Goal: Transaction & Acquisition: Obtain resource

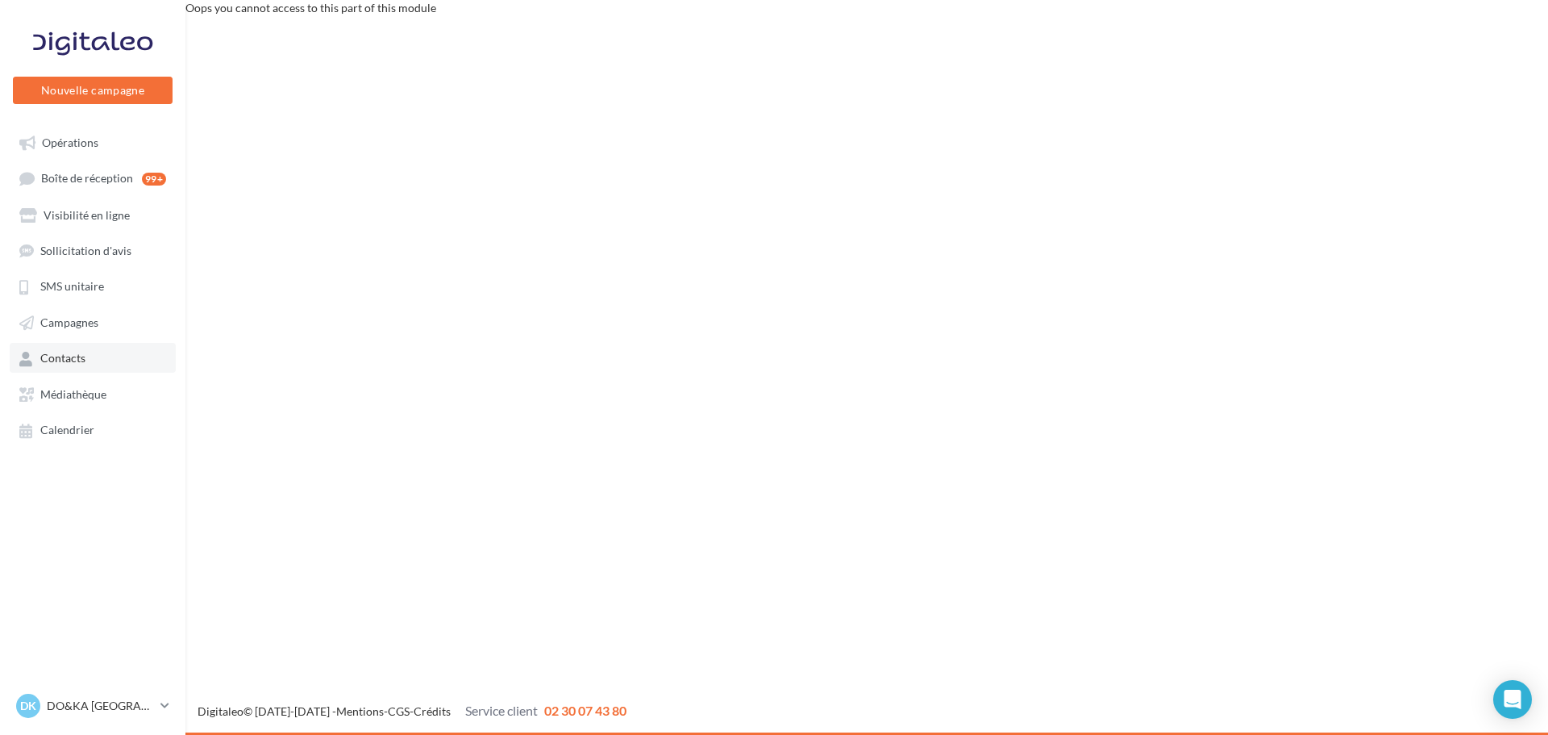
click at [65, 354] on span "Contacts" at bounding box center [62, 359] width 45 height 14
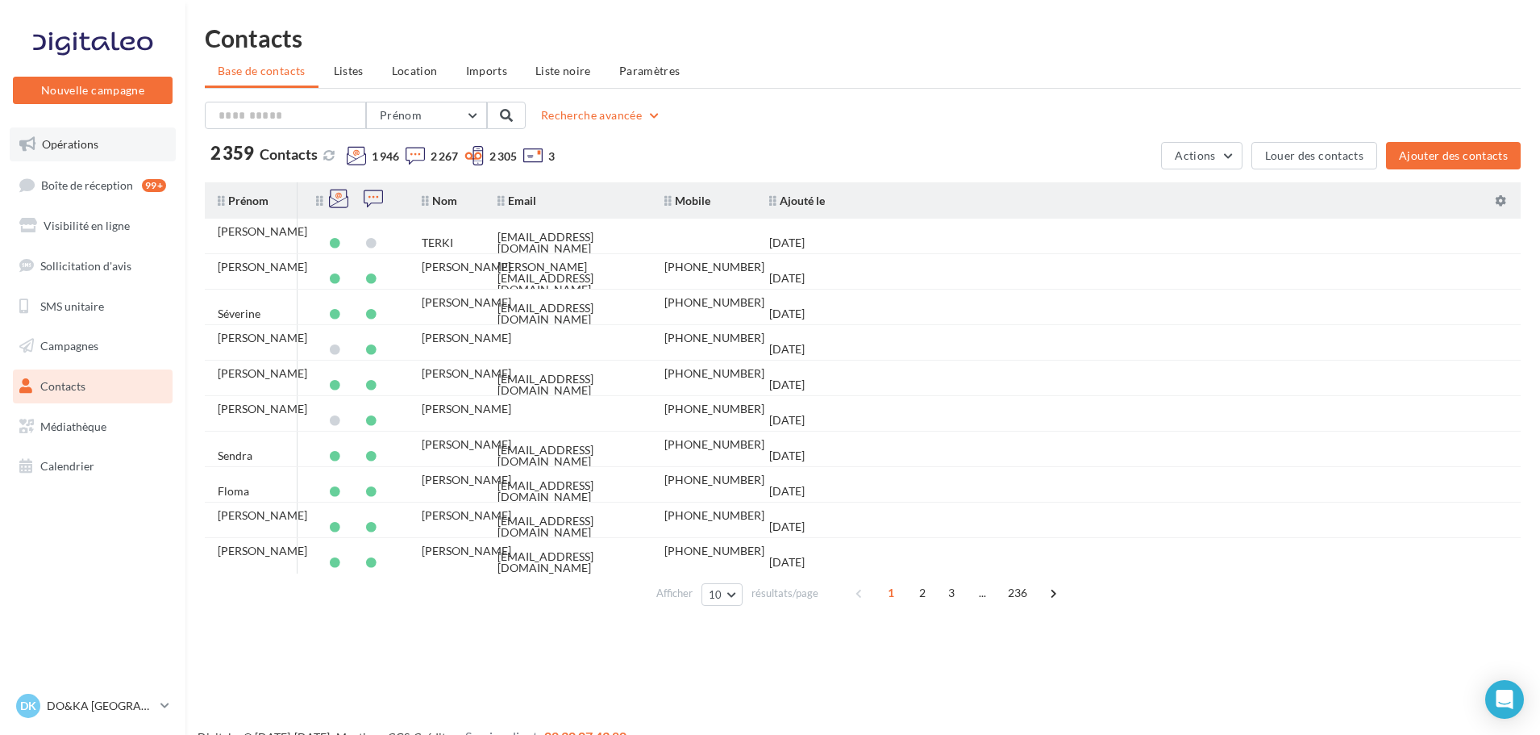
click at [70, 137] on span "Opérations" at bounding box center [70, 144] width 56 height 14
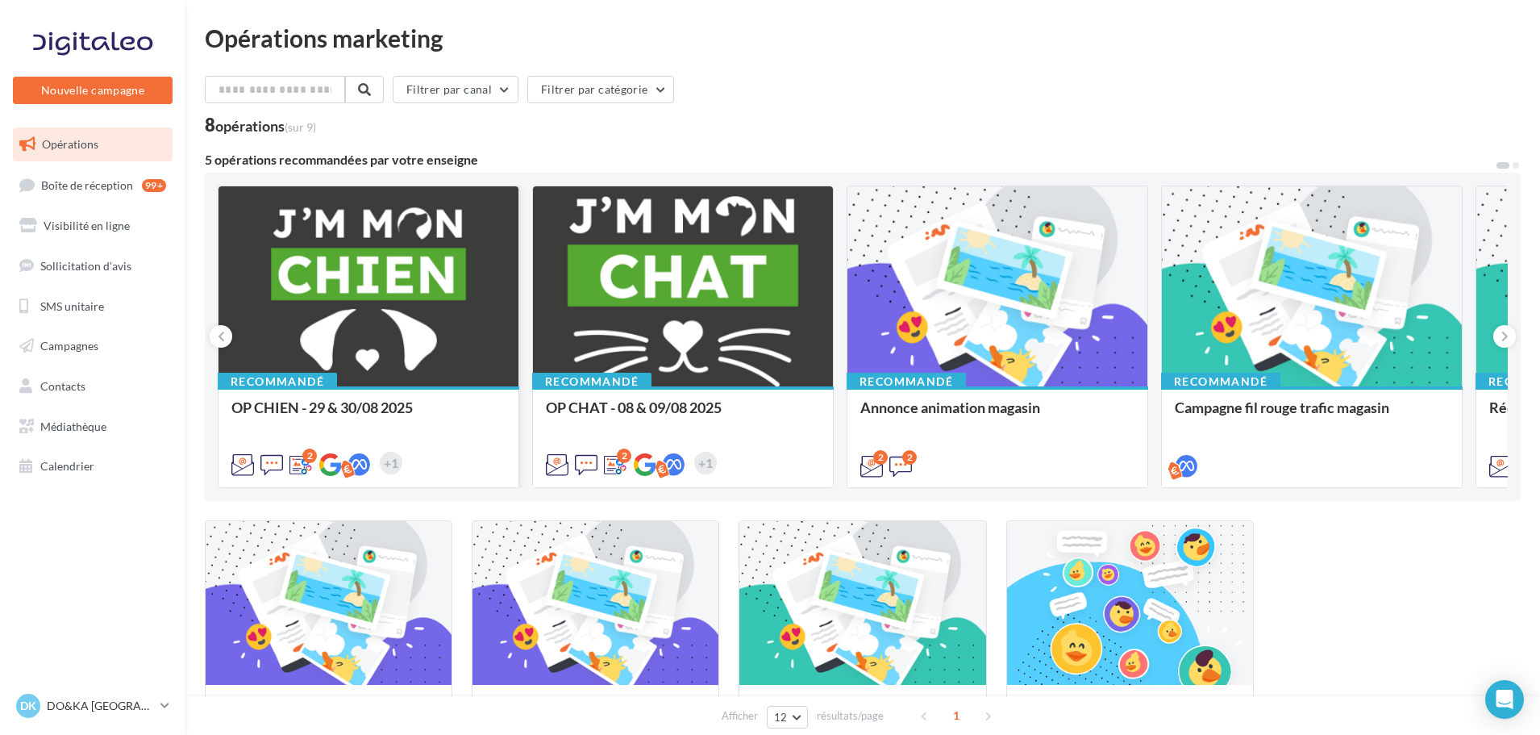
click at [314, 257] on div at bounding box center [369, 287] width 300 height 202
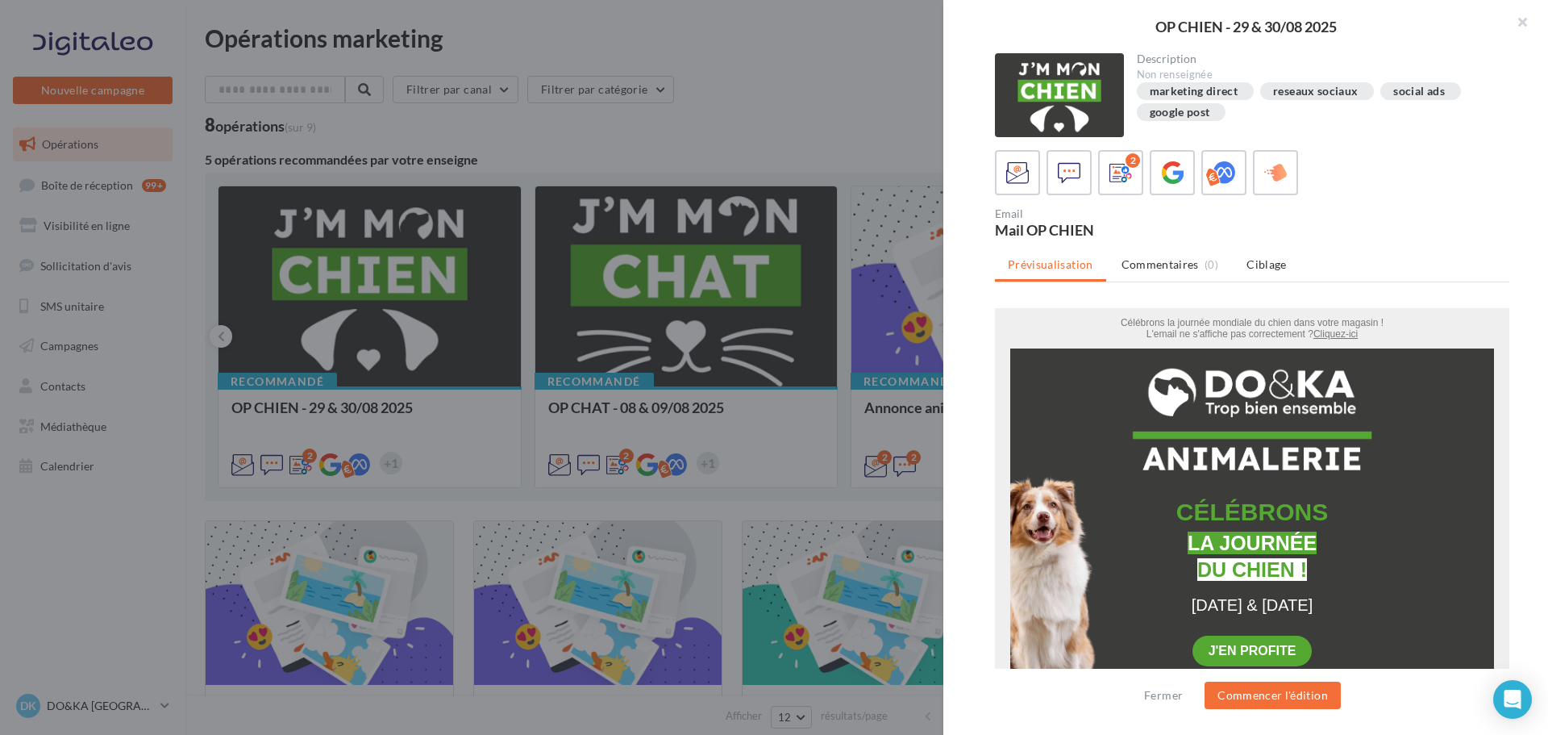
click at [796, 91] on div at bounding box center [774, 367] width 1548 height 735
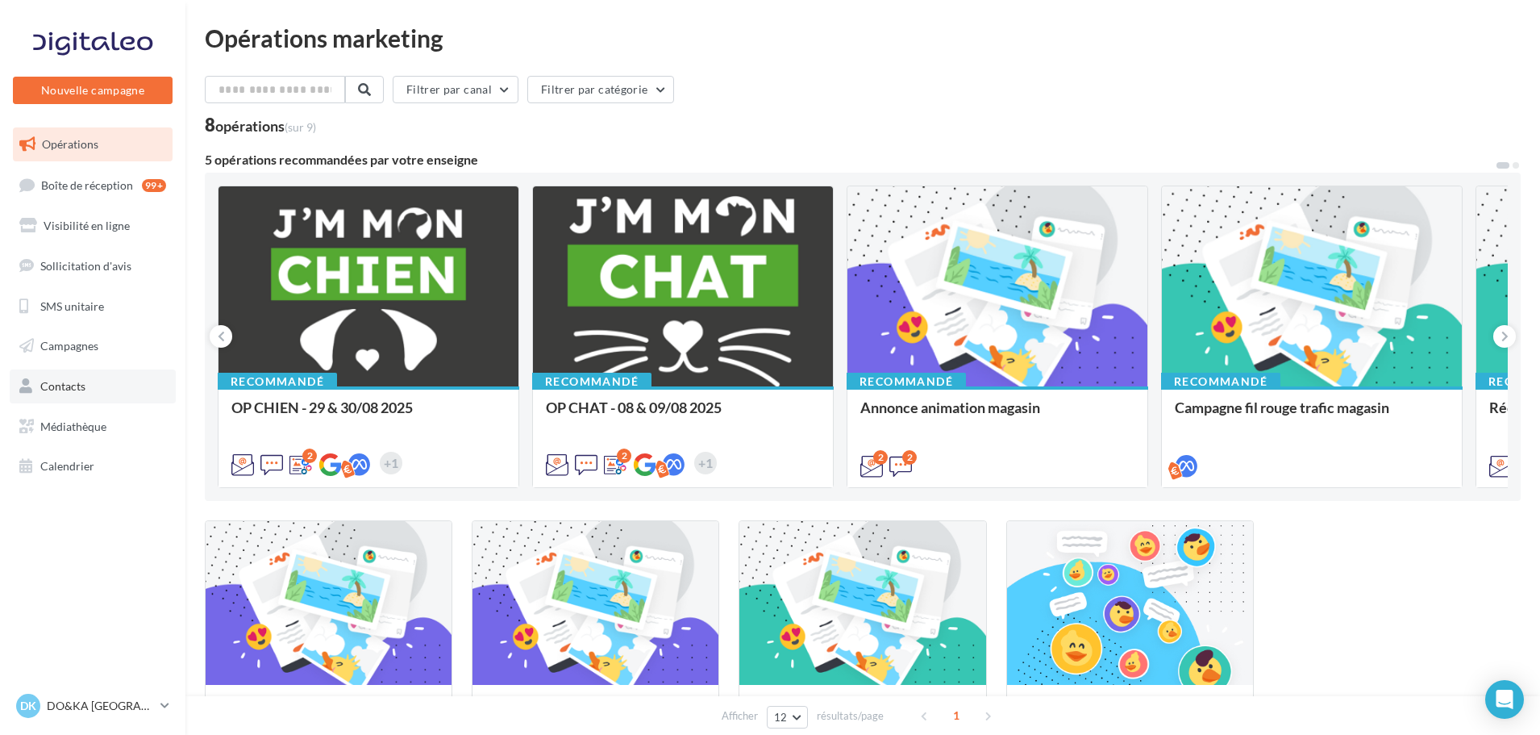
click at [65, 383] on span "Contacts" at bounding box center [62, 386] width 45 height 14
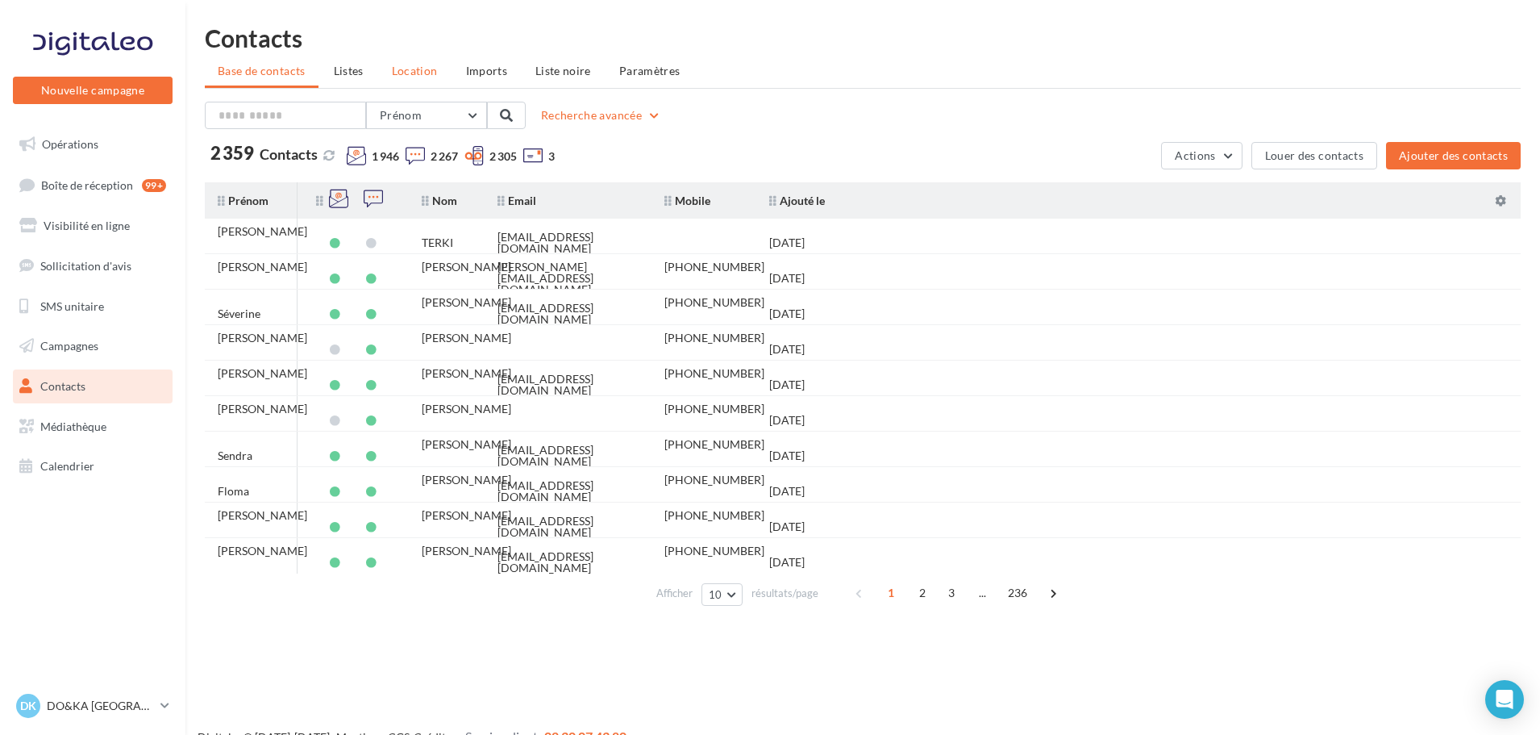
click at [418, 67] on span "Location" at bounding box center [415, 71] width 46 height 14
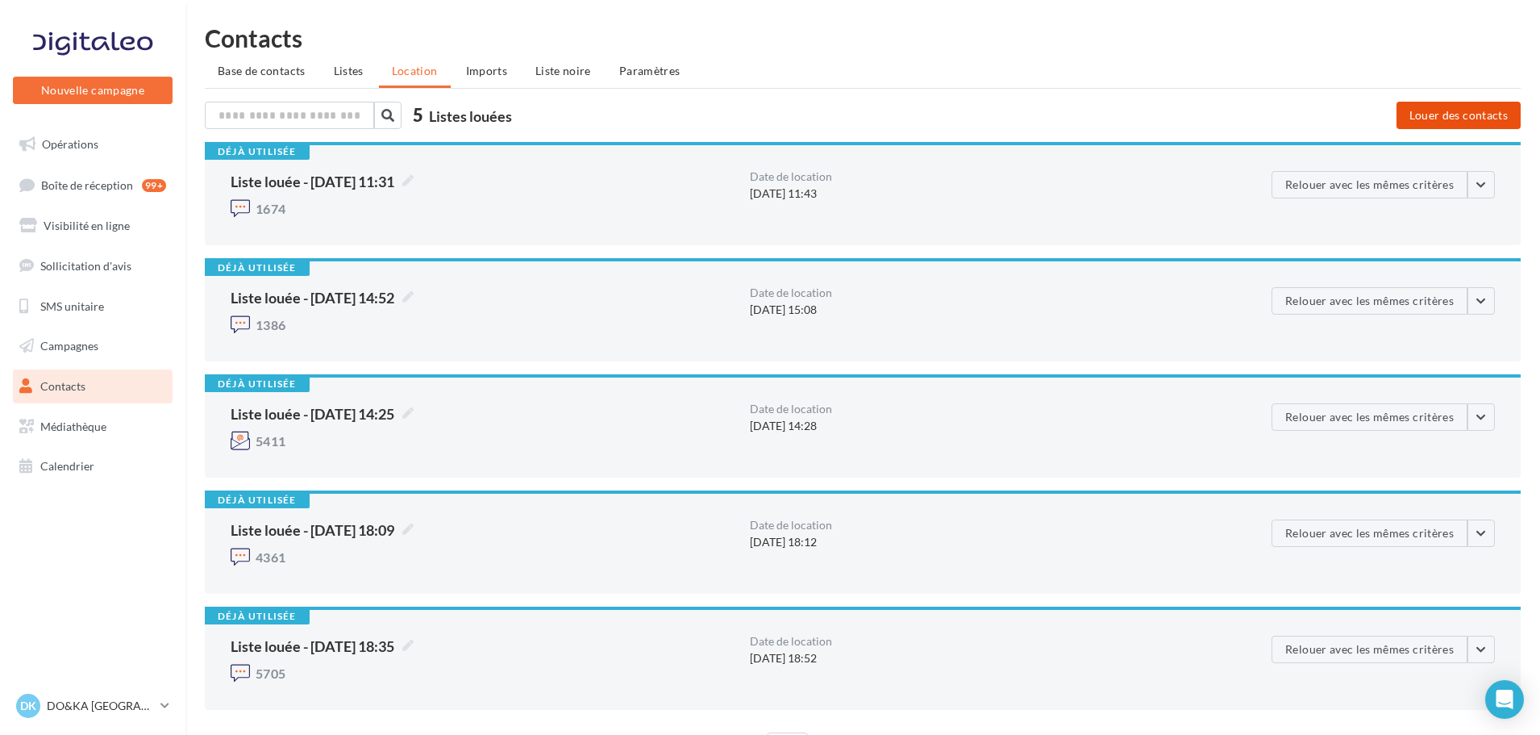
click at [1439, 109] on button "Louer des contacts" at bounding box center [1458, 115] width 124 height 27
click at [1456, 106] on button "Louer des contacts" at bounding box center [1458, 115] width 124 height 27
click at [1461, 107] on button "Louer des contacts" at bounding box center [1458, 115] width 124 height 27
click at [87, 135] on link "Opérations" at bounding box center [93, 144] width 166 height 34
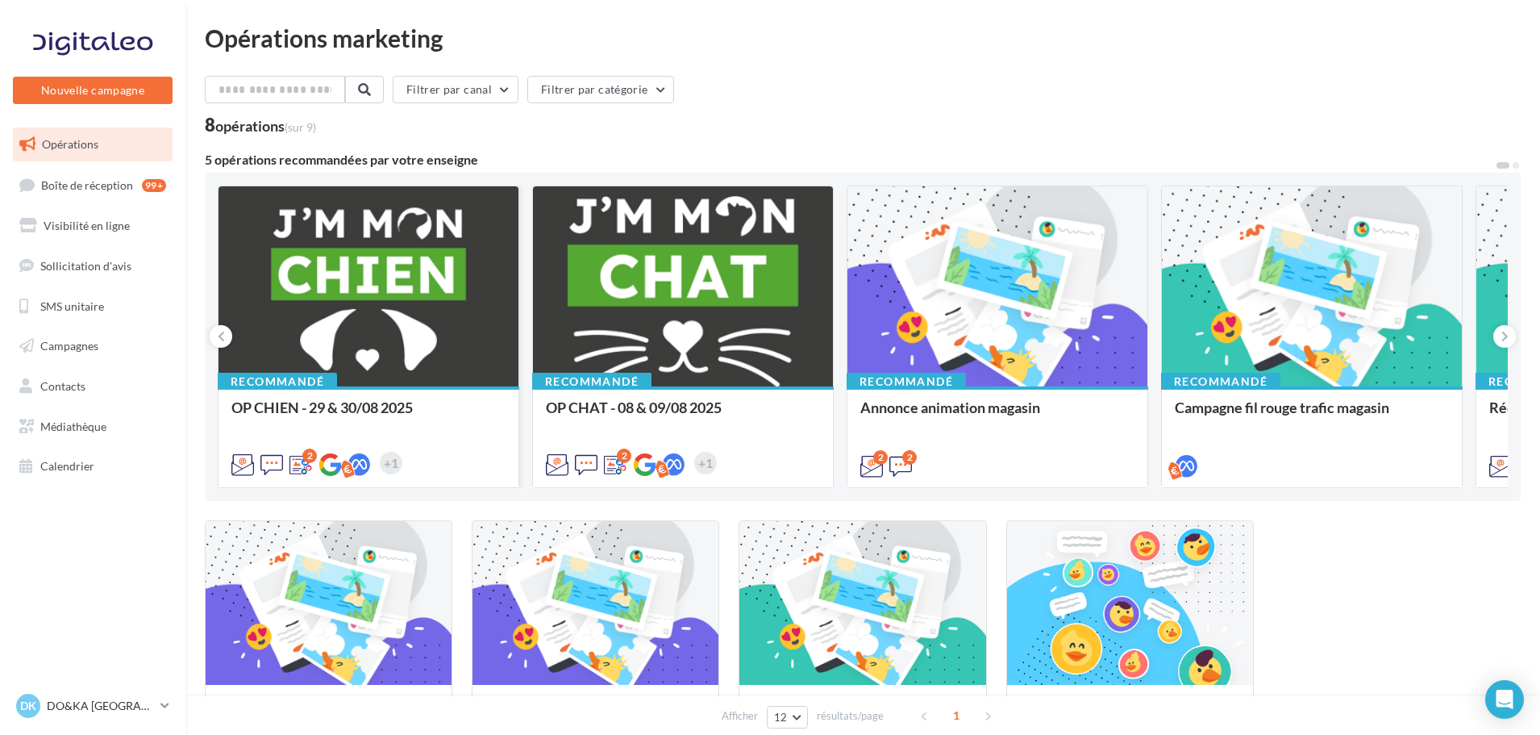
click at [349, 261] on div at bounding box center [369, 287] width 300 height 202
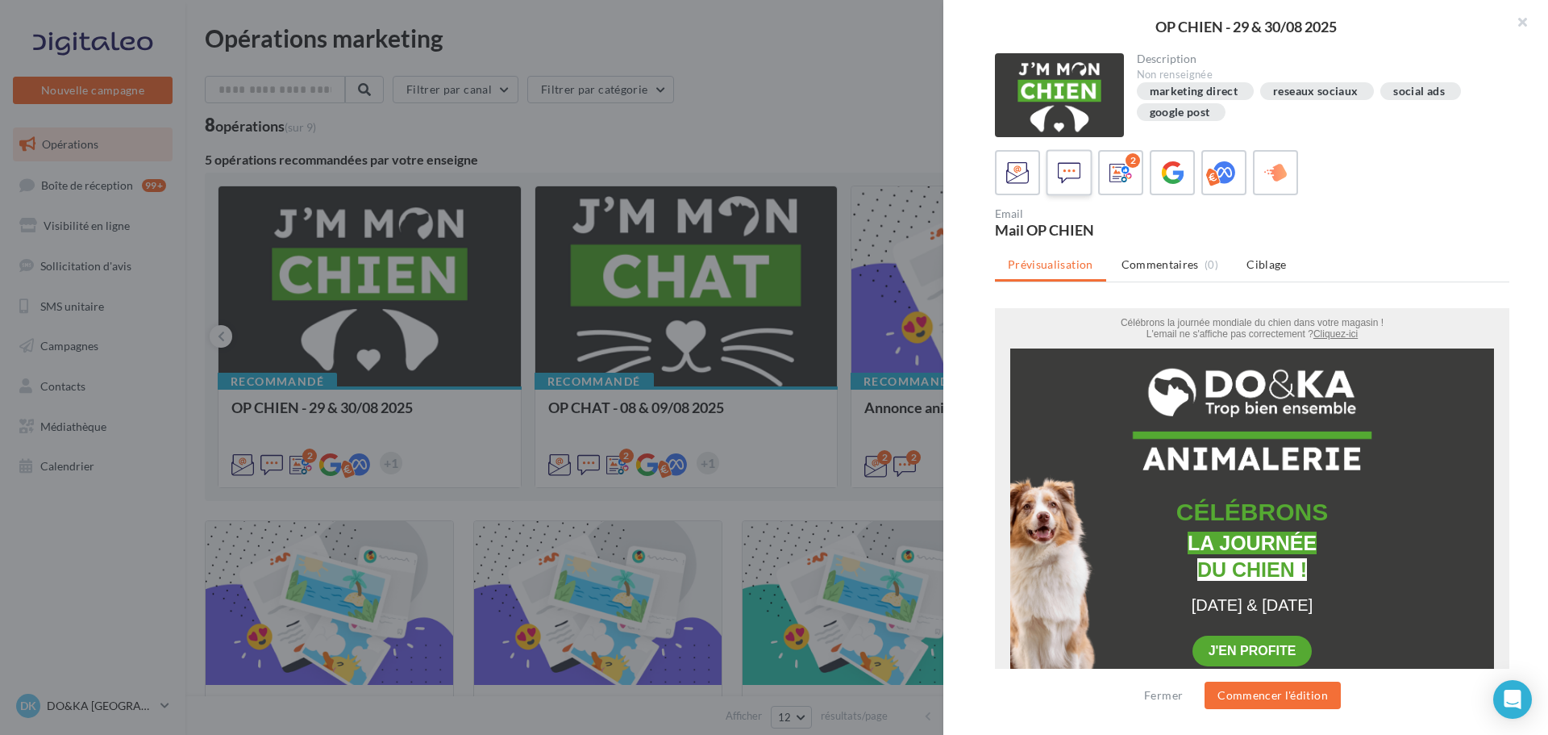
click at [1068, 172] on icon at bounding box center [1069, 172] width 23 height 23
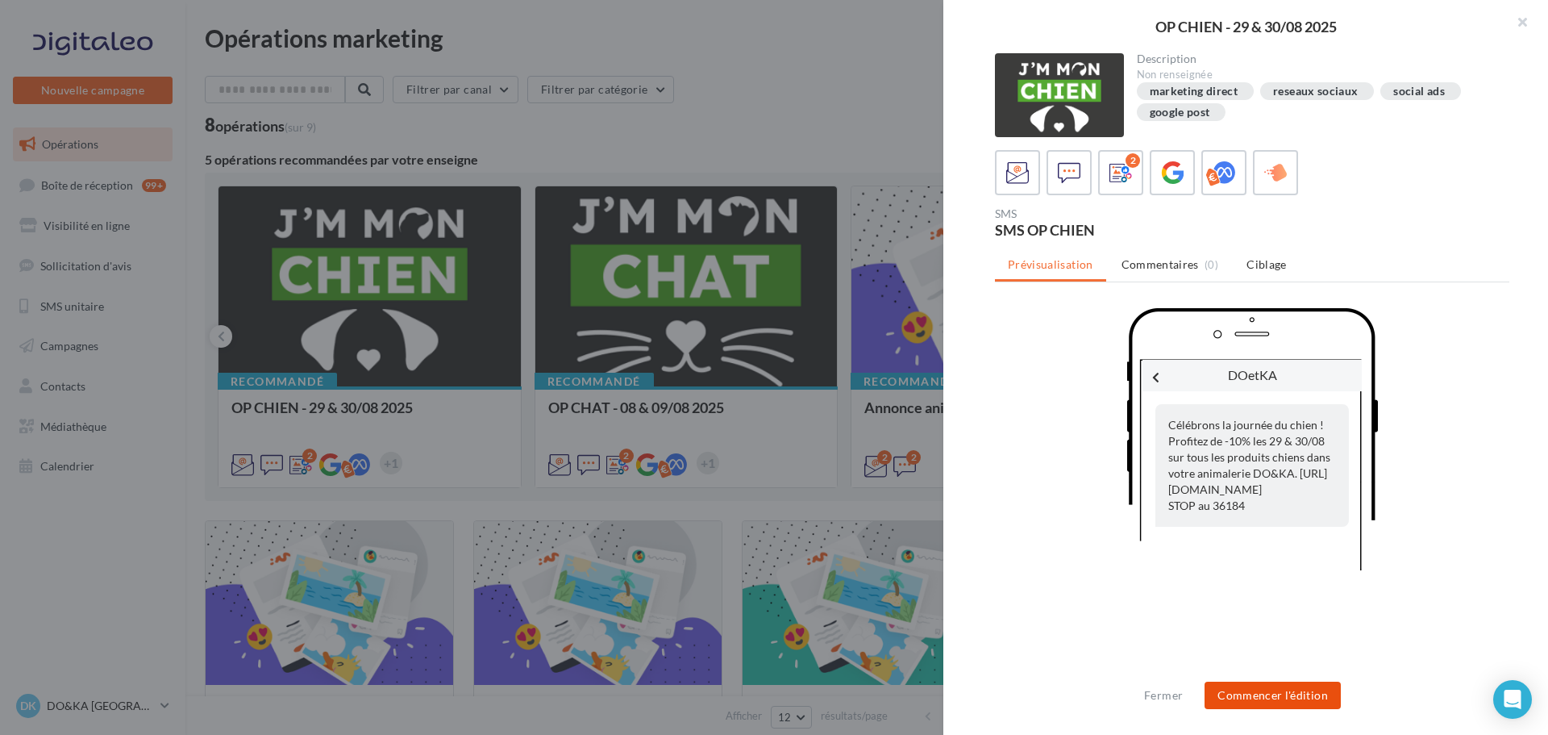
click at [1276, 689] on button "Commencer l'édition" at bounding box center [1273, 694] width 136 height 27
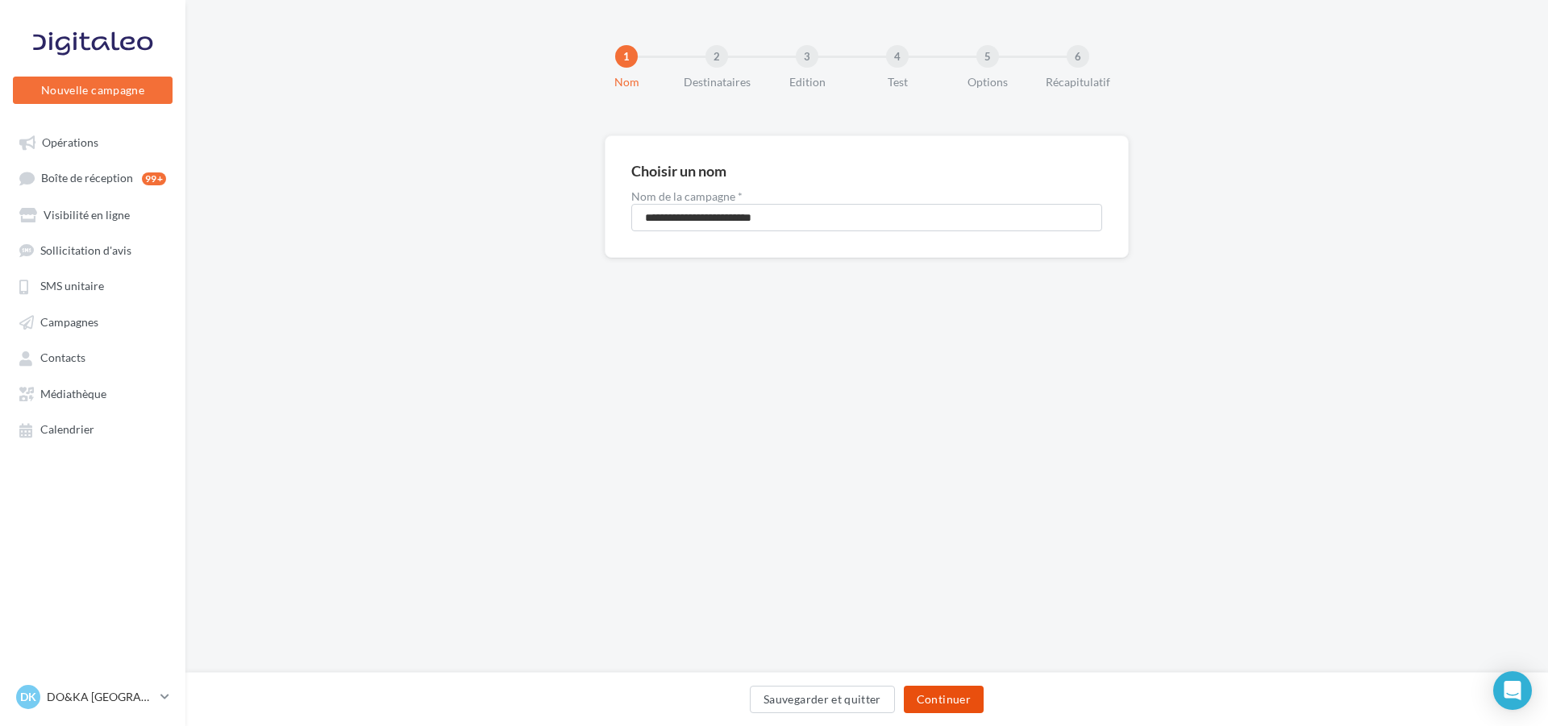
click at [944, 694] on button "Continuer" at bounding box center [944, 699] width 80 height 27
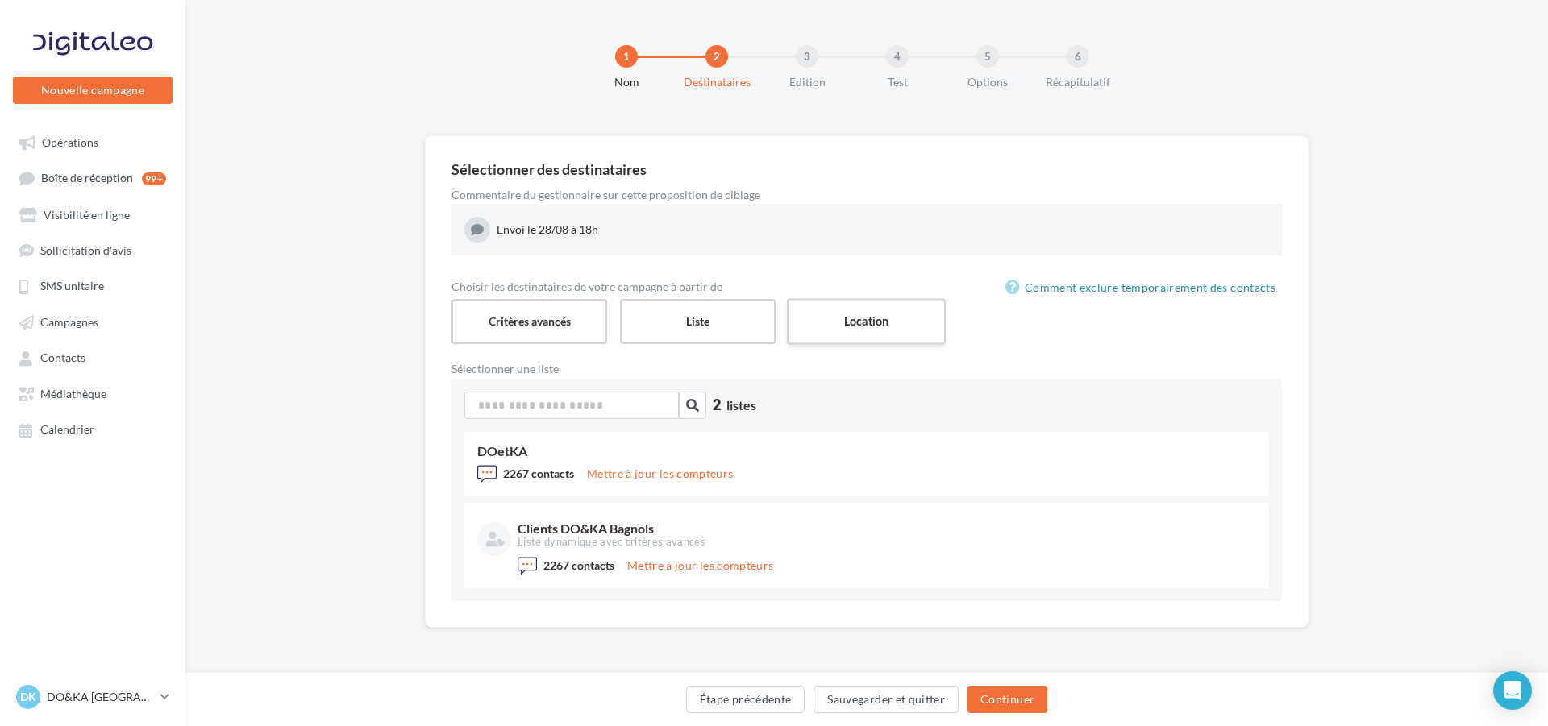
click at [861, 312] on label "Location" at bounding box center [866, 321] width 159 height 46
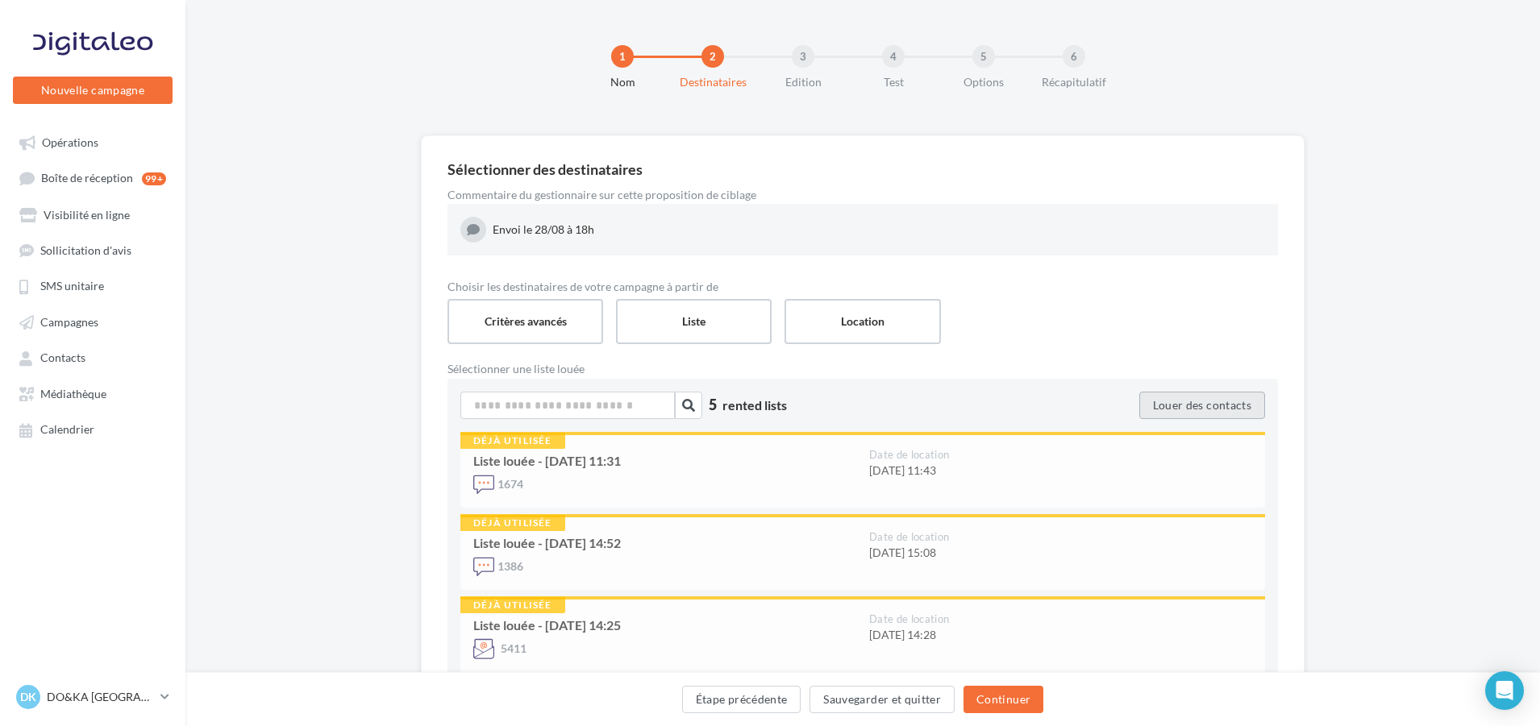
click at [1201, 398] on button "Louer des contacts" at bounding box center [1202, 405] width 126 height 27
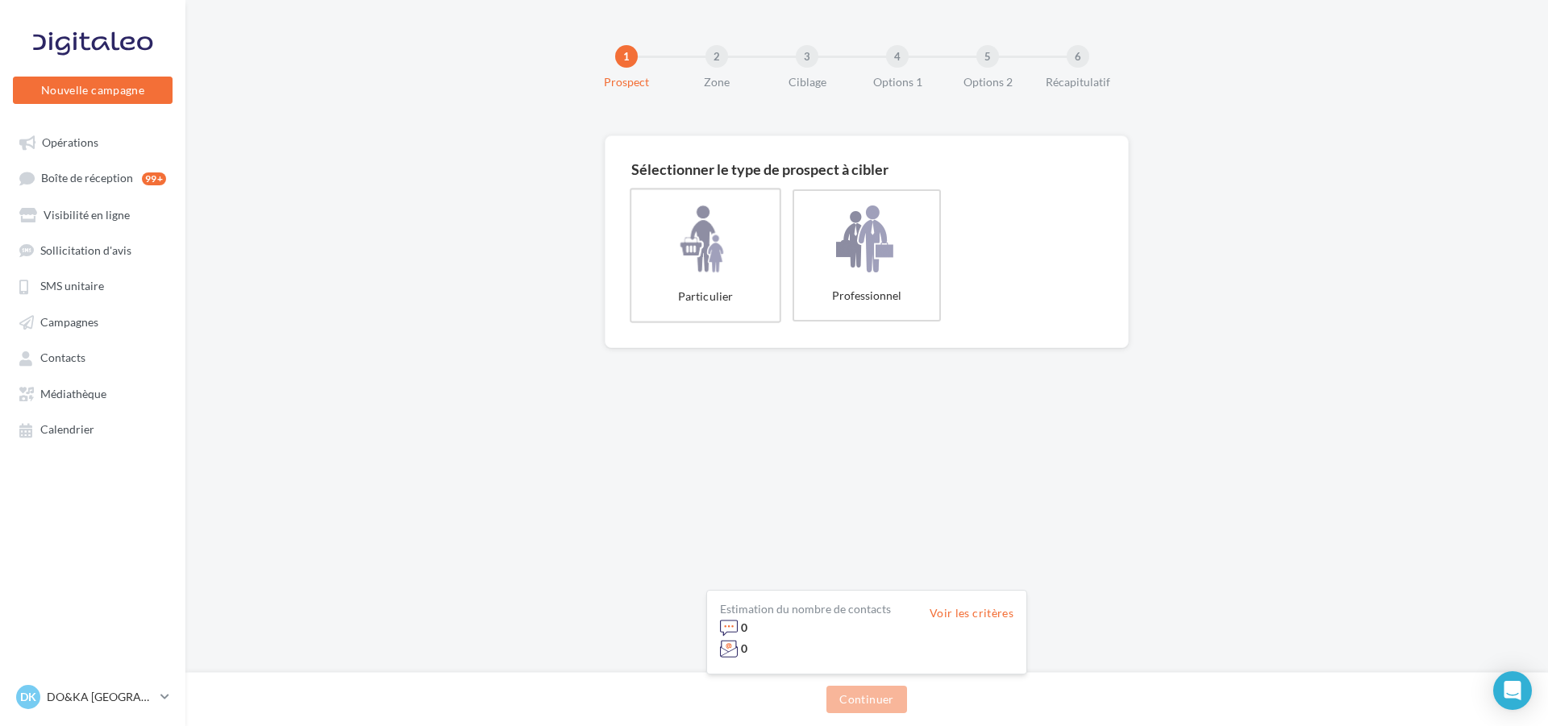
click at [711, 254] on label "Particulier" at bounding box center [706, 255] width 152 height 135
click at [859, 701] on button "Continuer" at bounding box center [866, 699] width 80 height 27
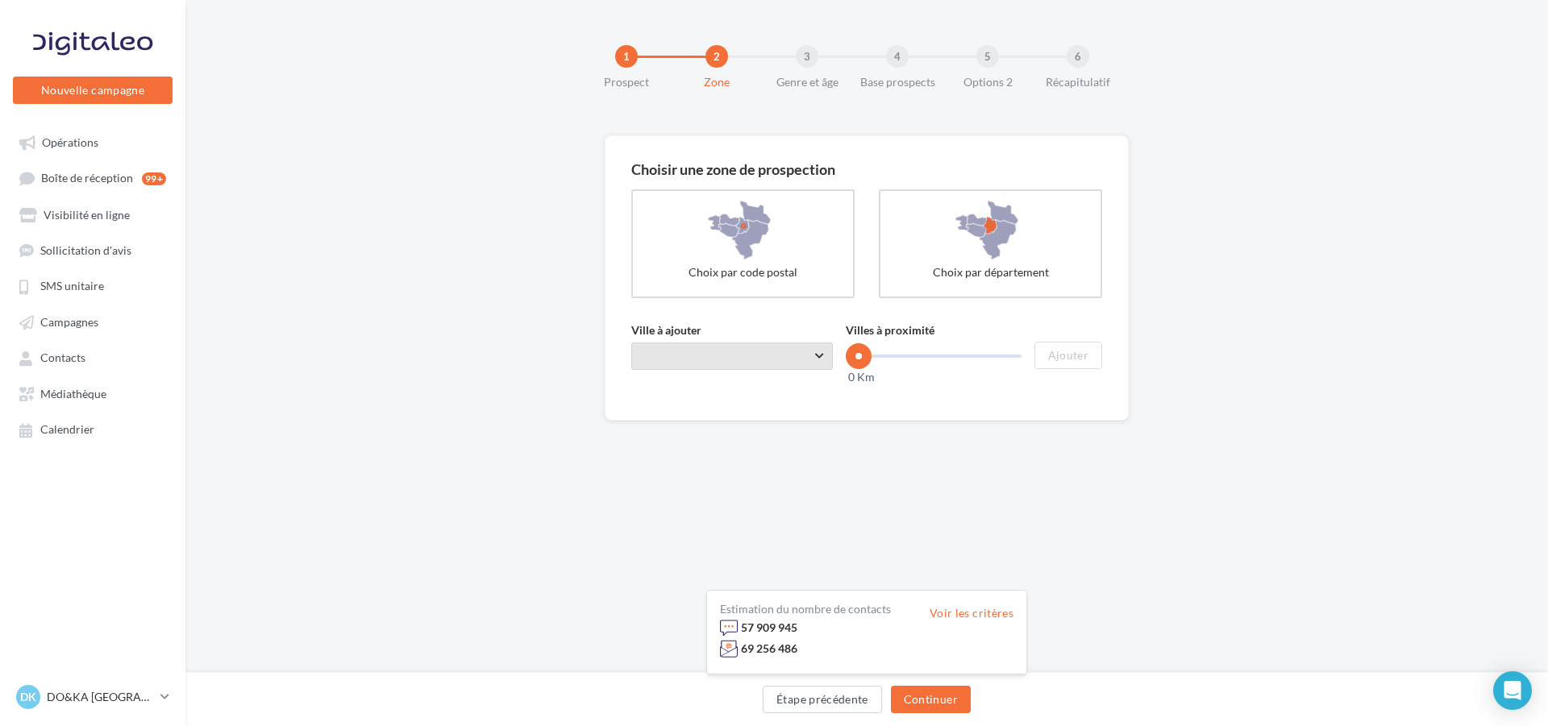
click at [708, 348] on span "Taper le début d'un code postal ou d'une ville ..." at bounding box center [732, 356] width 202 height 27
type input "*"
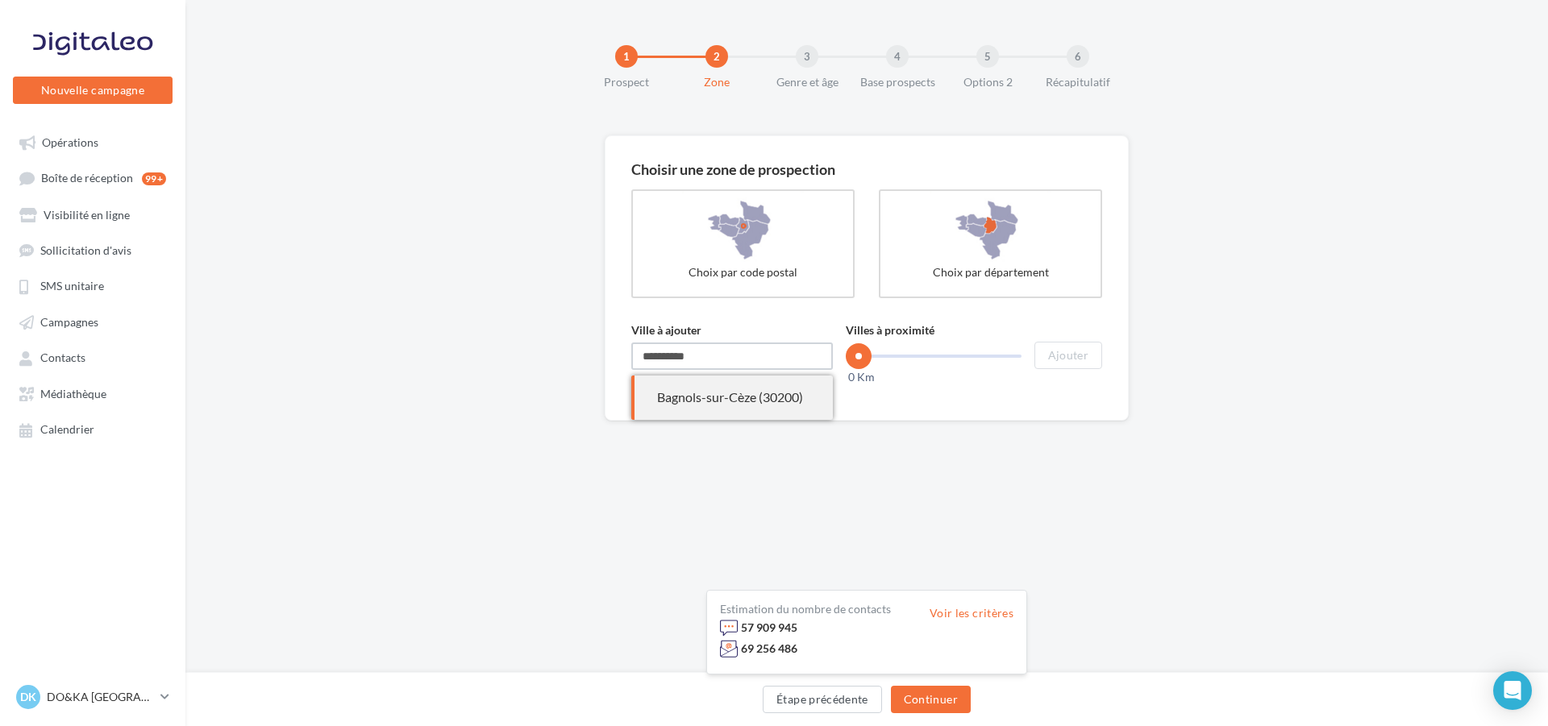
type input "**********"
click at [732, 400] on div "Bagnols-sur-Cèze (30200)" at bounding box center [732, 398] width 150 height 19
drag, startPoint x: 860, startPoint y: 352, endPoint x: 876, endPoint y: 352, distance: 16.1
click at [876, 352] on span at bounding box center [877, 356] width 26 height 26
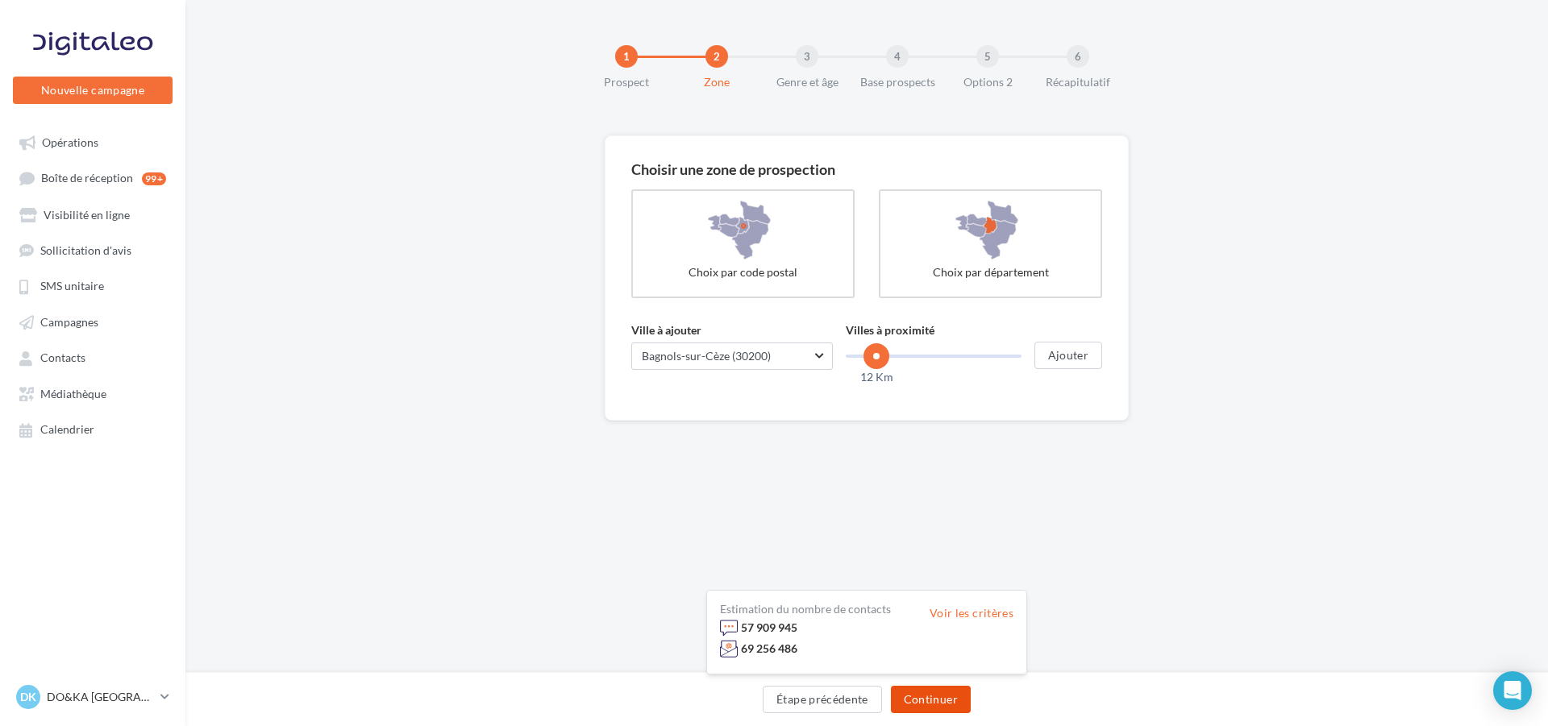
click at [928, 701] on button "Continuer" at bounding box center [931, 699] width 80 height 27
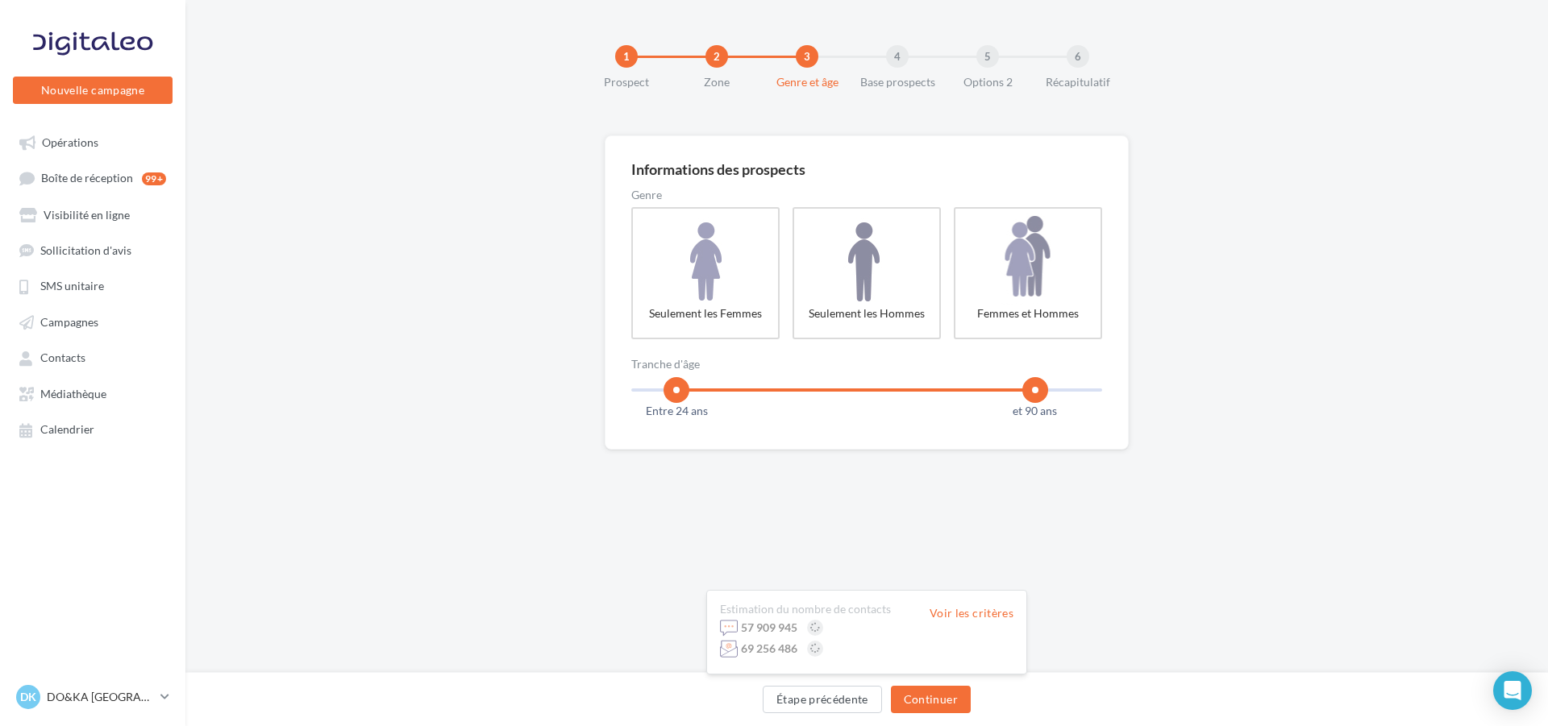
drag, startPoint x: 644, startPoint y: 386, endPoint x: 679, endPoint y: 385, distance: 34.7
click at [679, 385] on span at bounding box center [677, 390] width 26 height 26
drag, startPoint x: 1036, startPoint y: 386, endPoint x: 928, endPoint y: 381, distance: 108.2
click at [928, 381] on span at bounding box center [927, 390] width 26 height 26
click at [934, 697] on button "Continuer" at bounding box center [931, 699] width 80 height 27
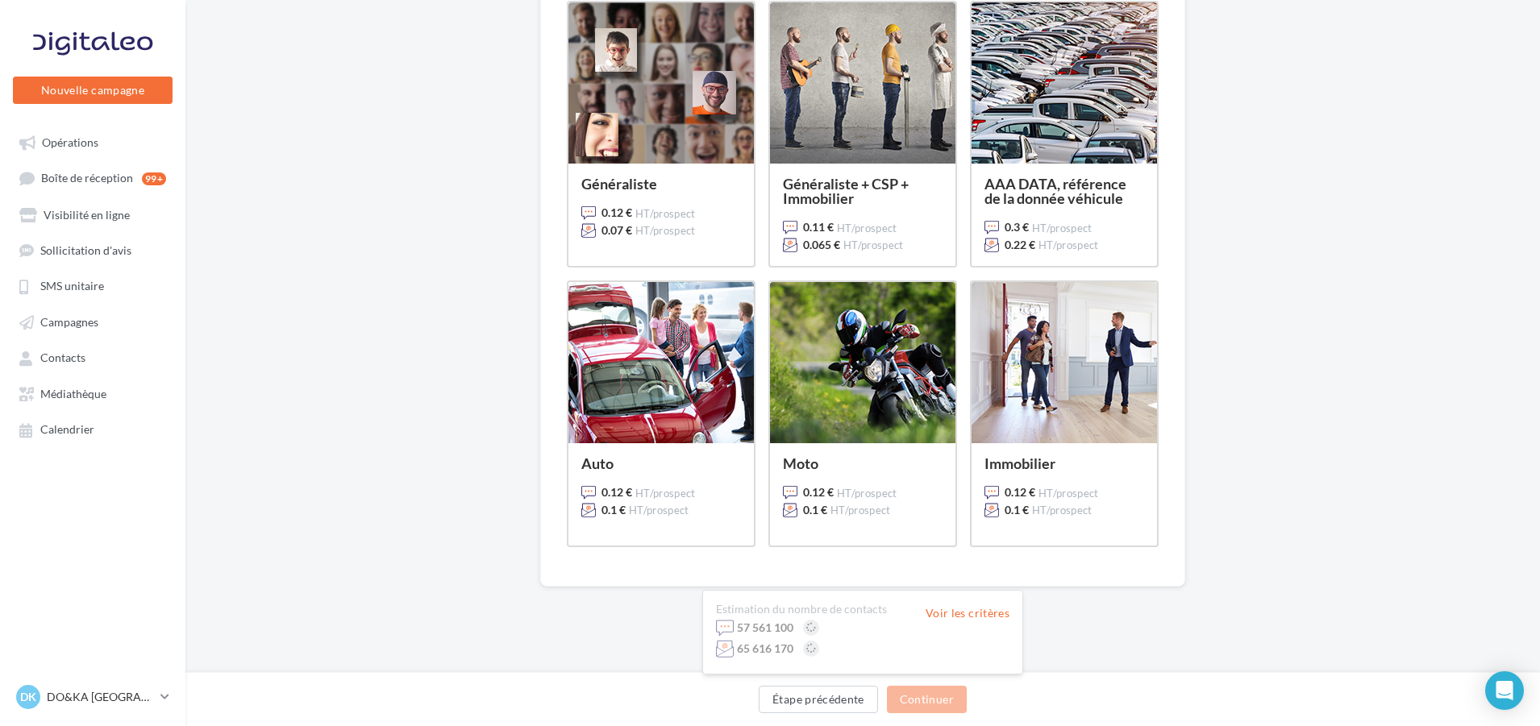
scroll to position [200, 0]
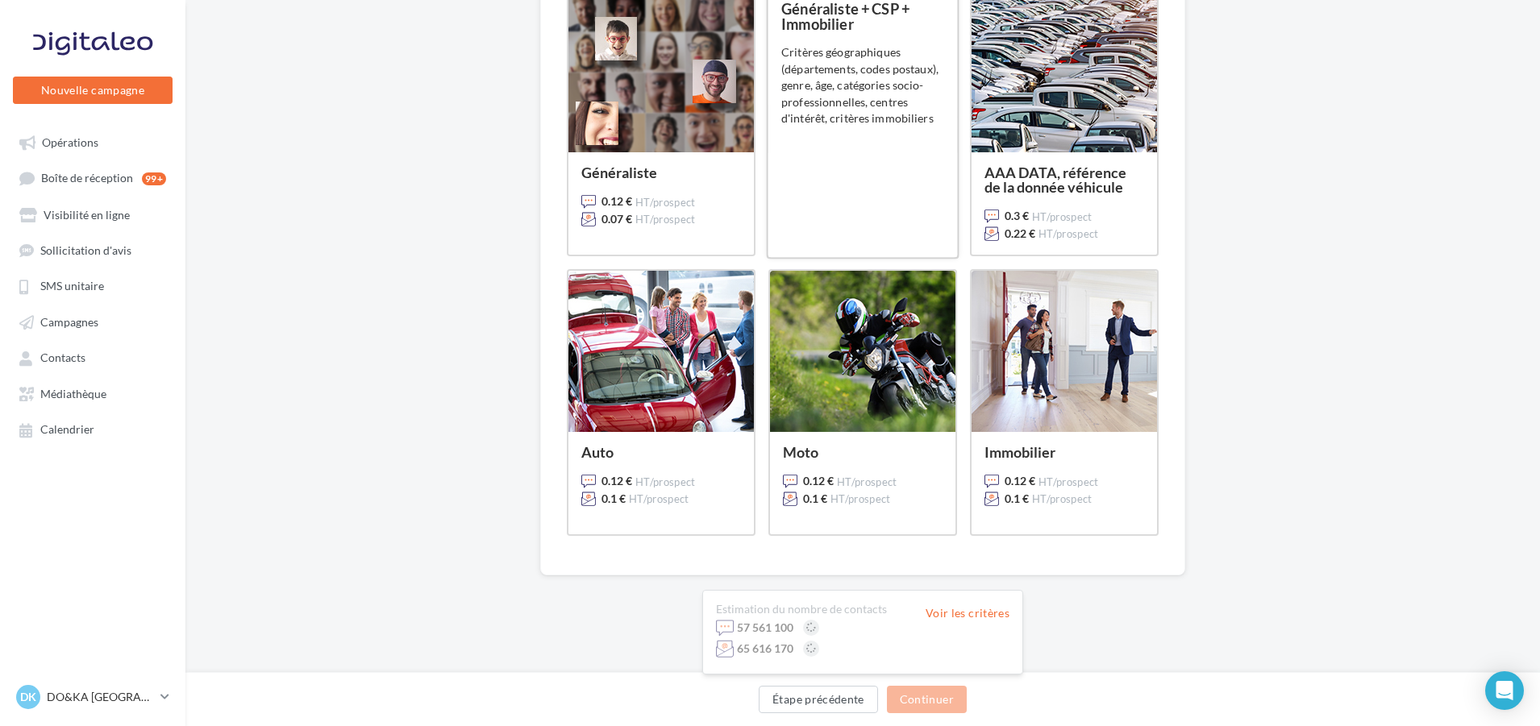
click at [854, 73] on div "Critères géographiques (départements, codes postaux), genre, âge, catégories so…" at bounding box center [862, 85] width 163 height 82
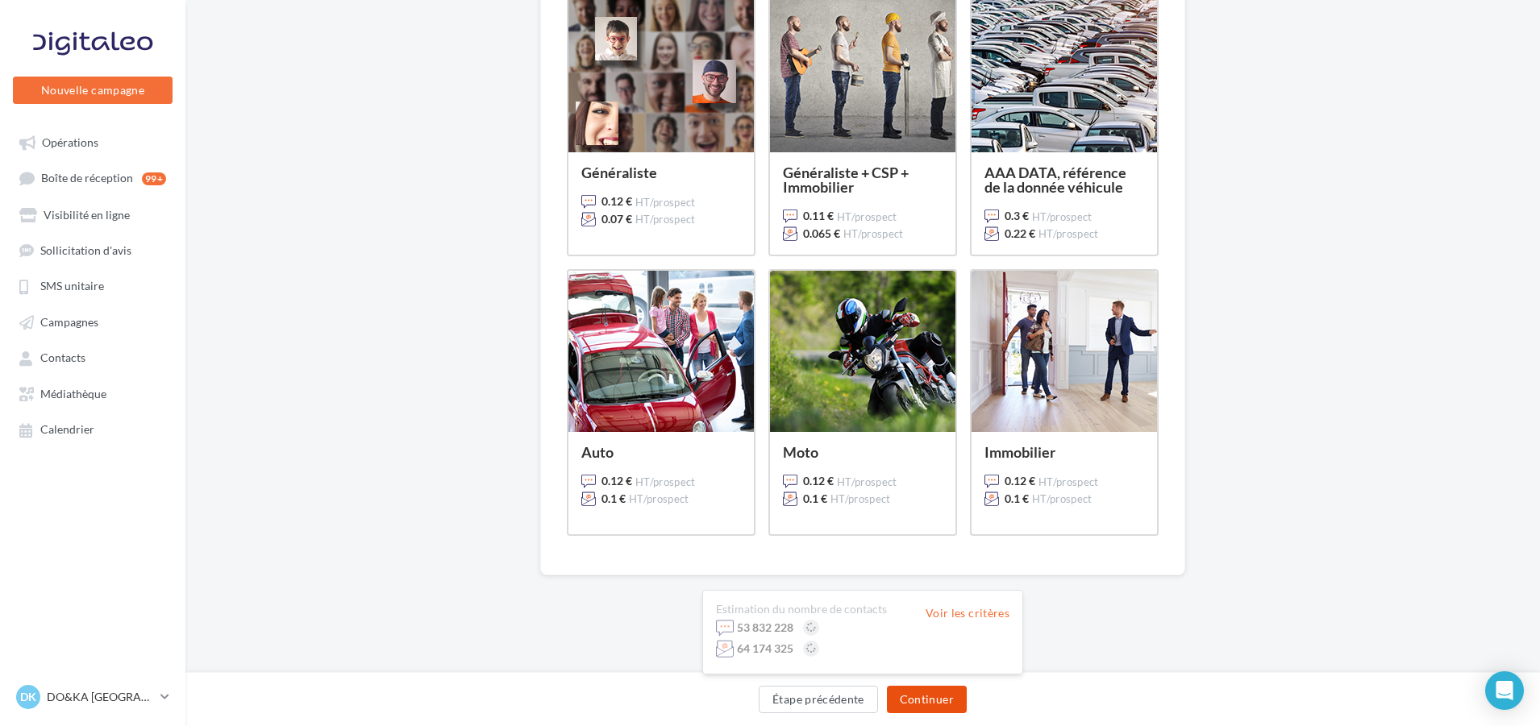
click at [919, 697] on button "Continuer" at bounding box center [927, 699] width 80 height 27
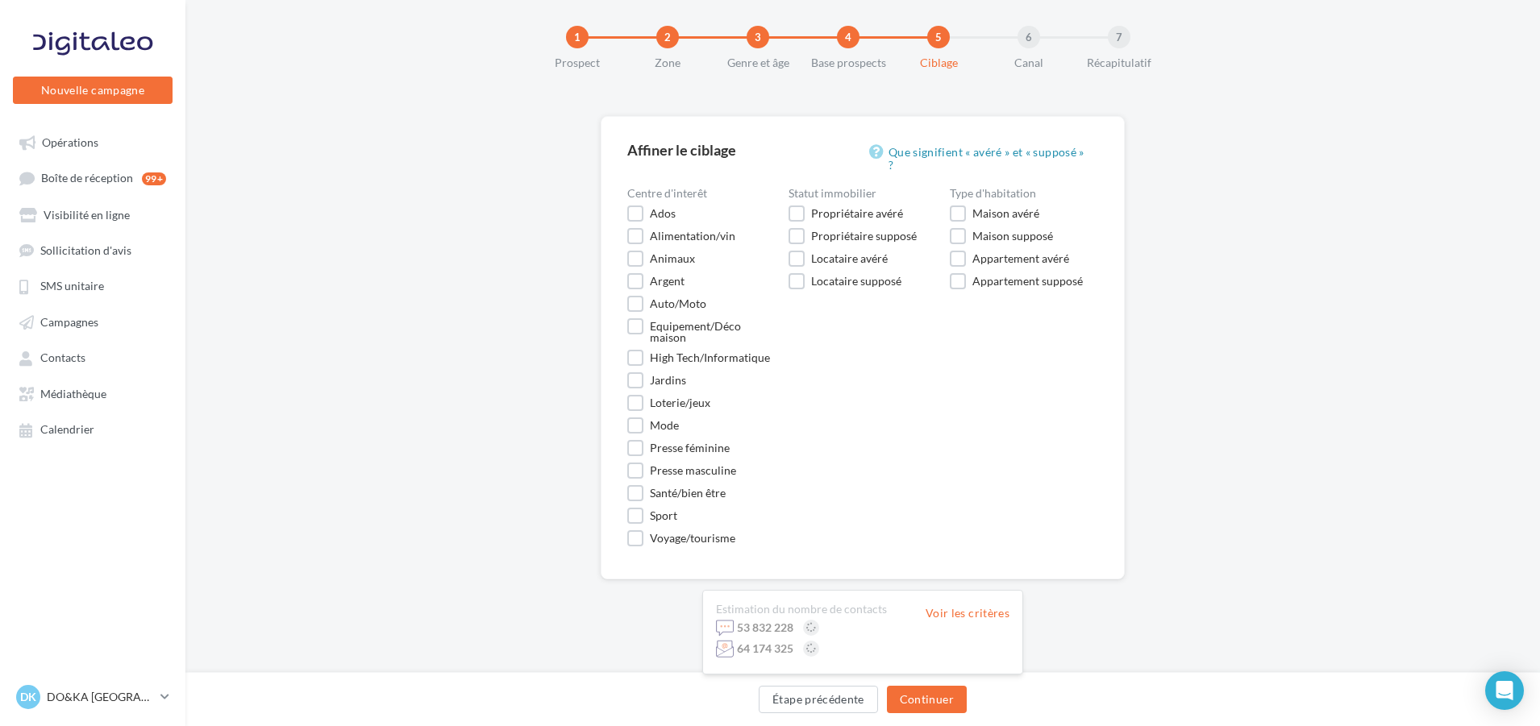
scroll to position [6, 0]
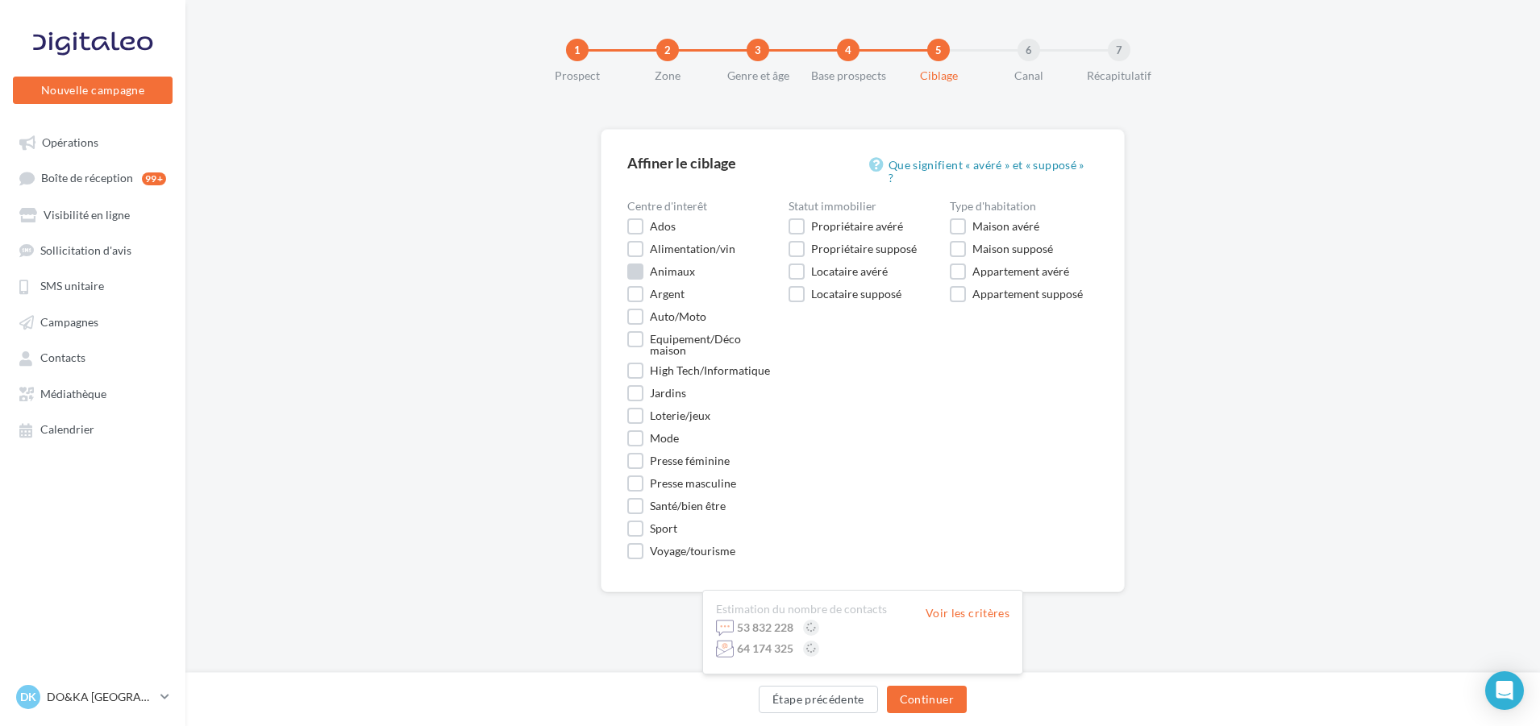
click at [632, 264] on label "Animaux" at bounding box center [661, 272] width 68 height 16
click at [914, 699] on button "Continuer" at bounding box center [927, 699] width 80 height 27
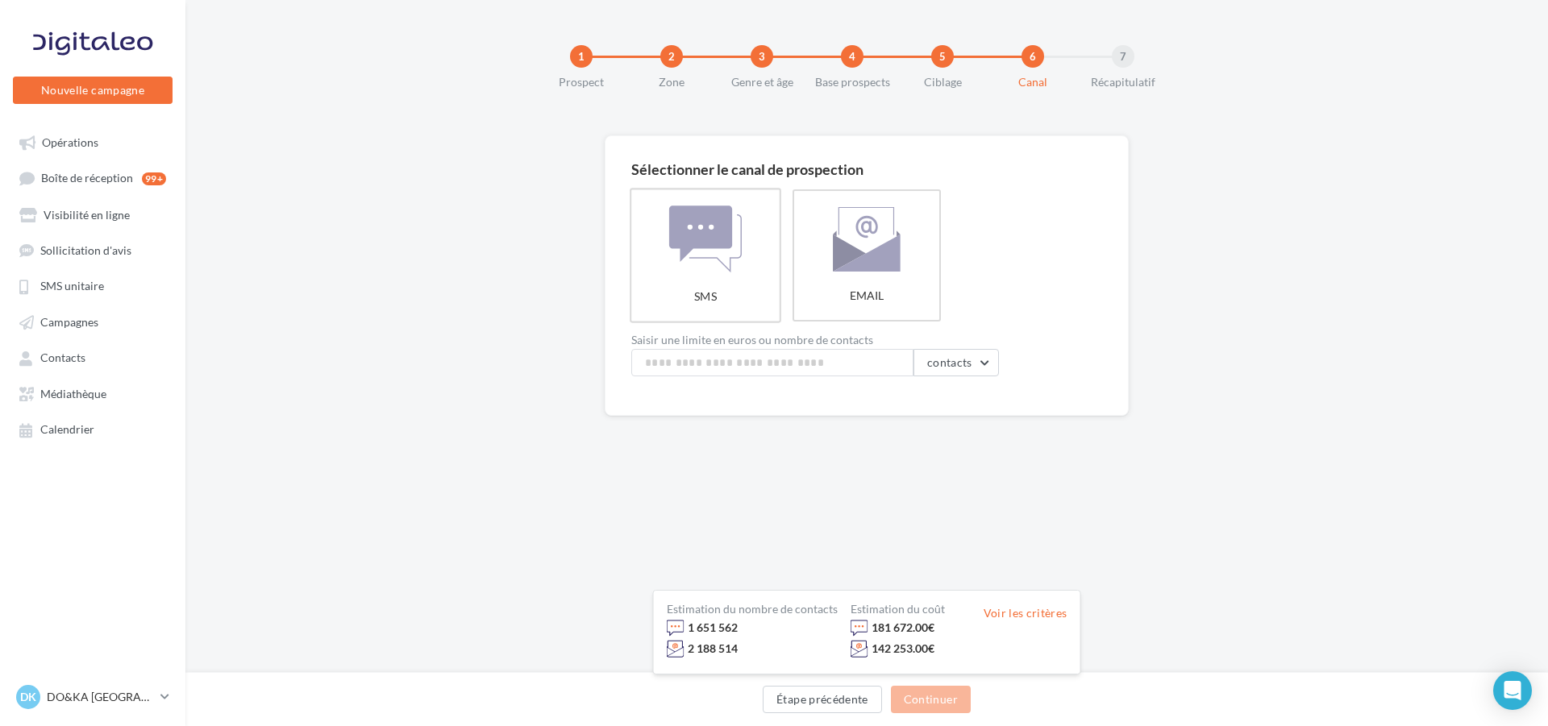
click at [693, 242] on label "SMS" at bounding box center [706, 255] width 152 height 135
click at [982, 362] on button "contacts" at bounding box center [956, 362] width 85 height 27
click at [981, 360] on button "contacts" at bounding box center [956, 362] width 85 height 27
click at [925, 697] on button "Continuer" at bounding box center [931, 699] width 80 height 27
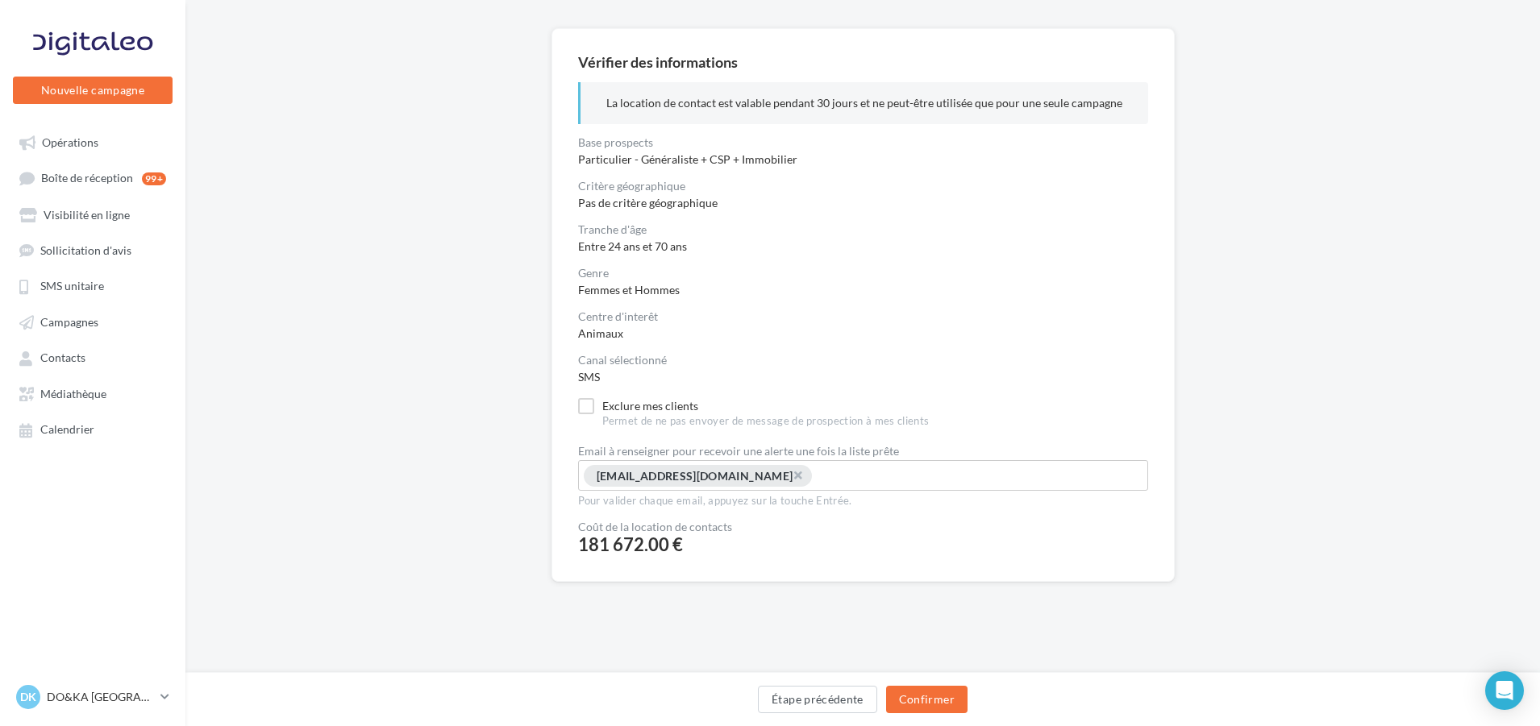
scroll to position [110, 0]
click at [804, 692] on button "Étape précédente" at bounding box center [817, 699] width 119 height 27
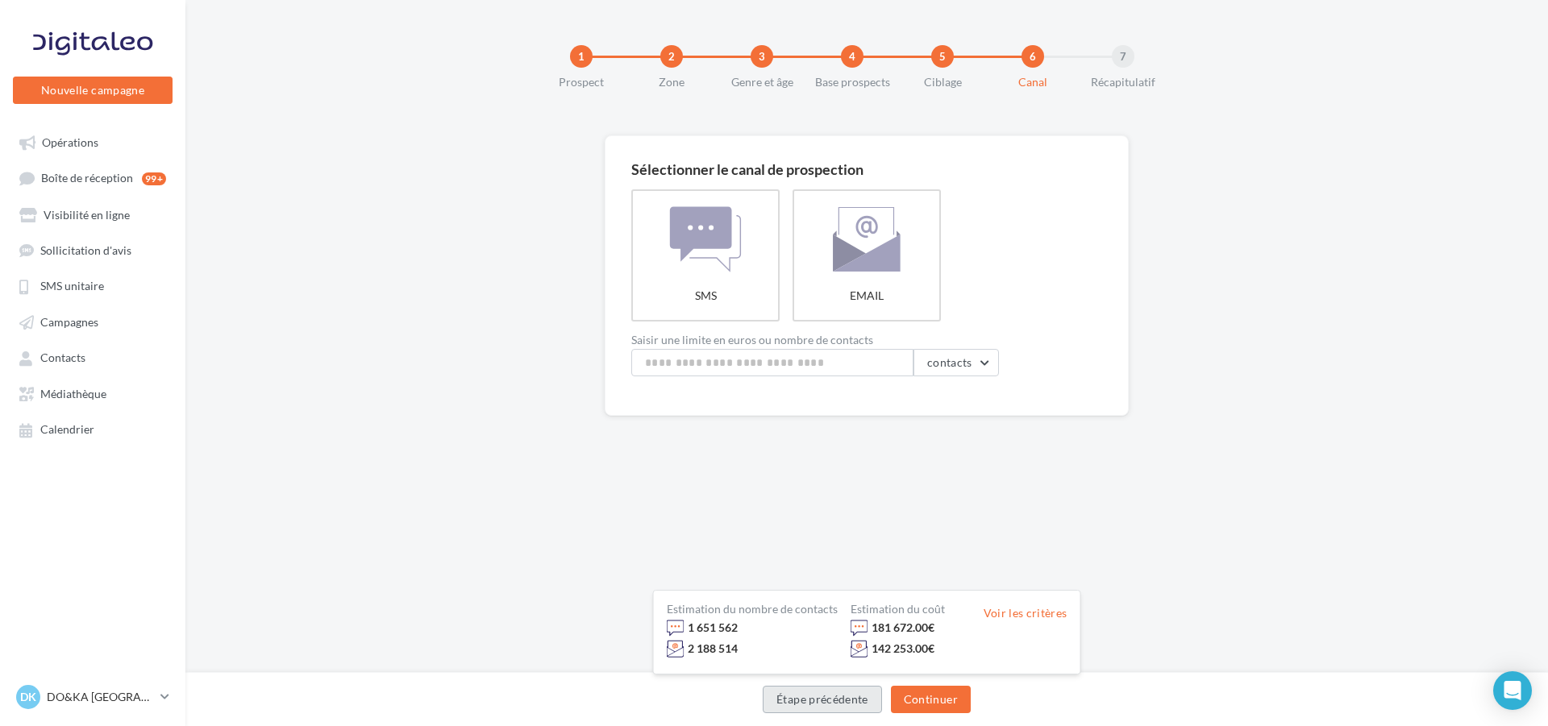
click at [814, 696] on button "Étape précédente" at bounding box center [822, 699] width 119 height 27
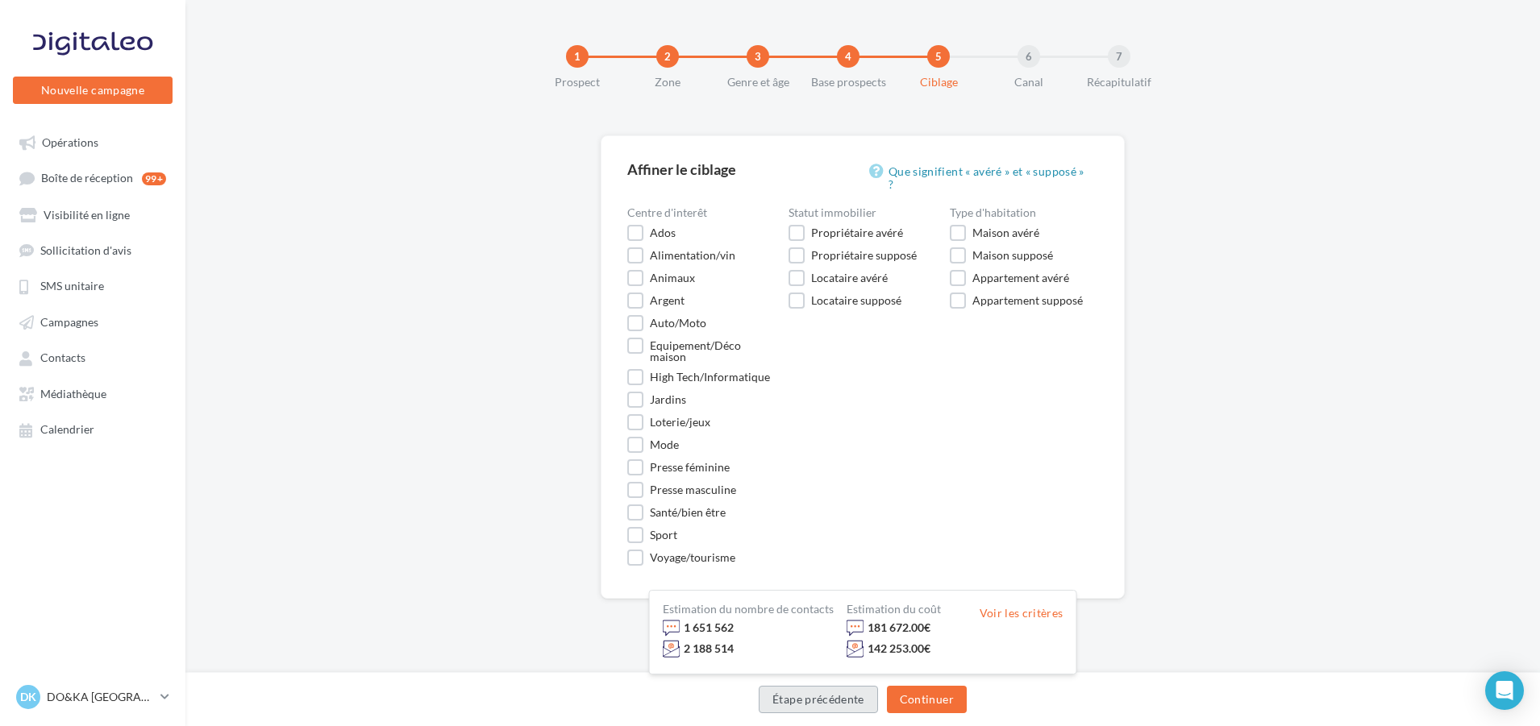
click at [814, 696] on button "Étape précédente" at bounding box center [818, 699] width 119 height 27
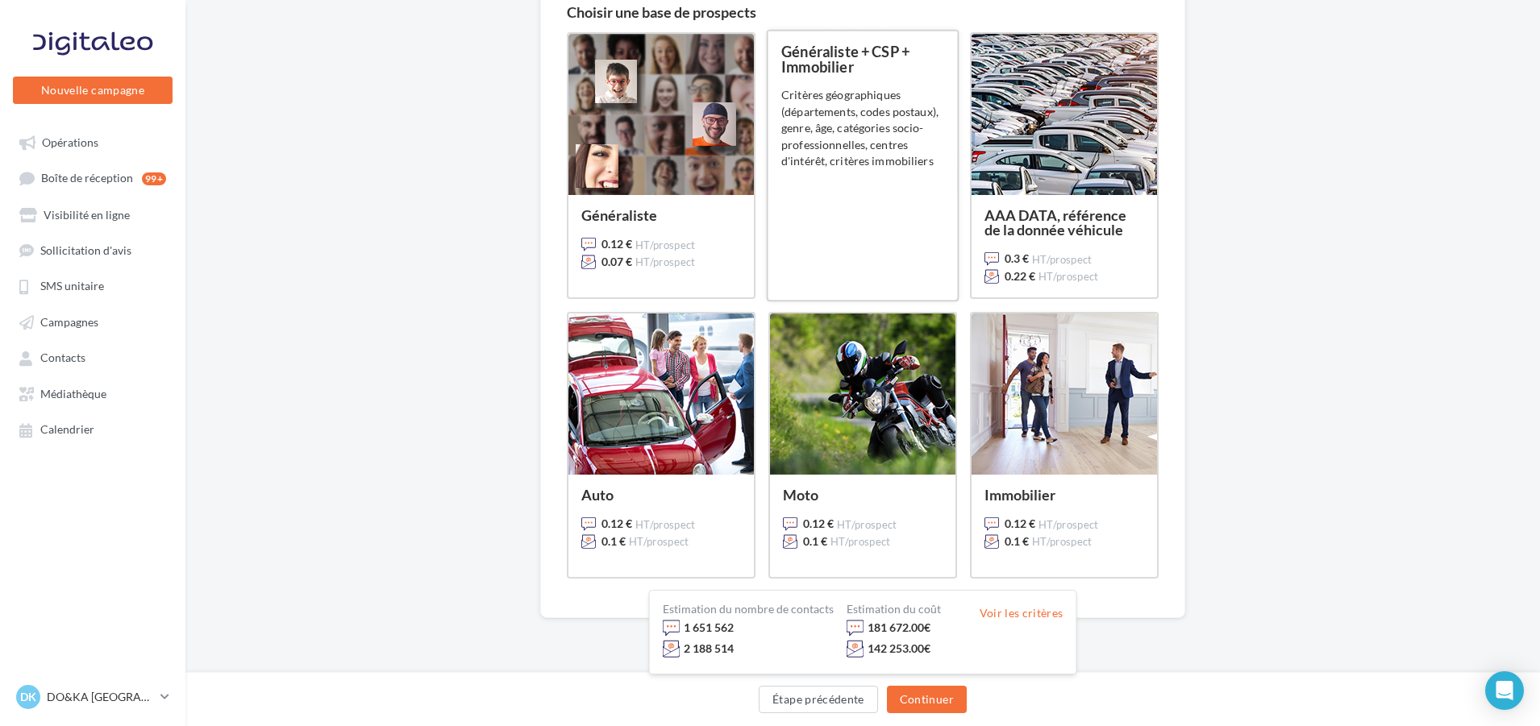
scroll to position [200, 0]
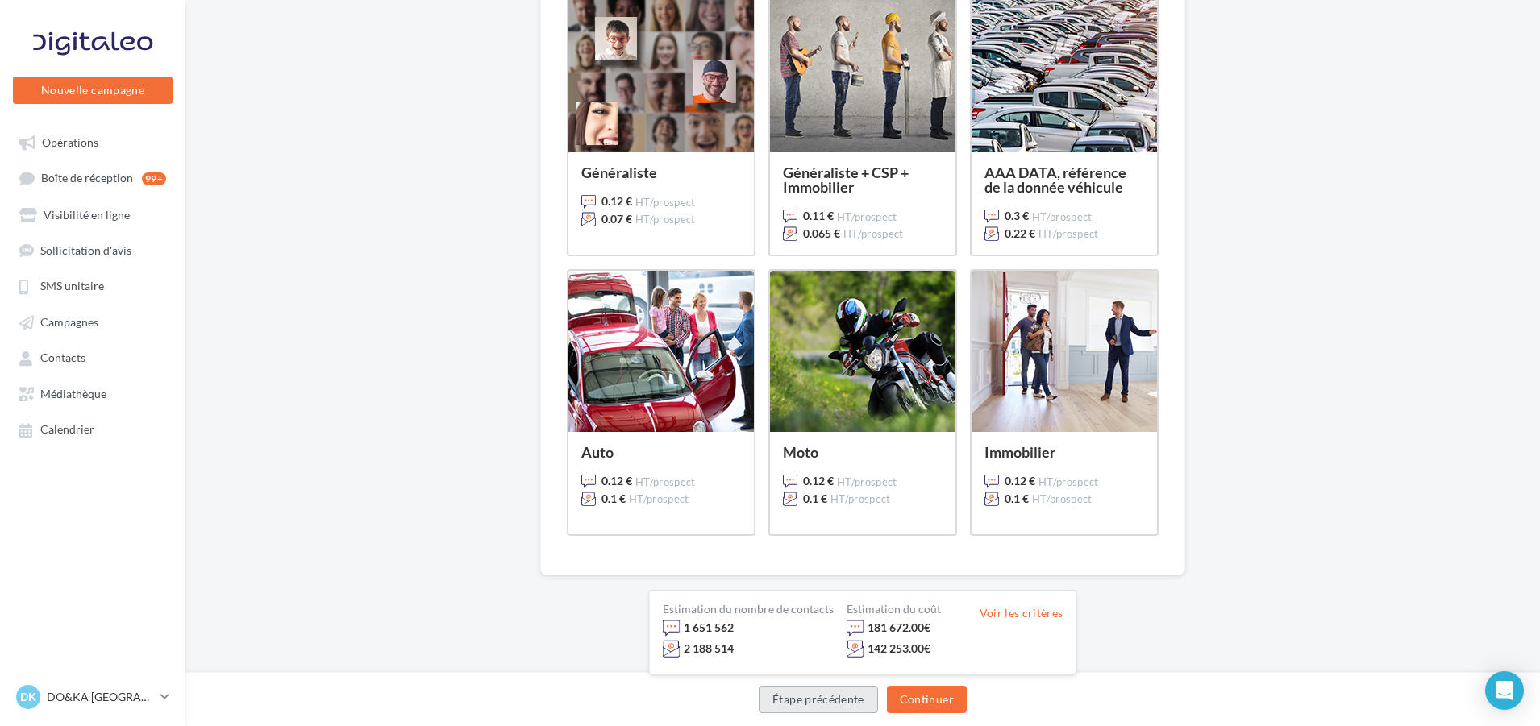
click at [812, 694] on button "Étape précédente" at bounding box center [818, 699] width 119 height 27
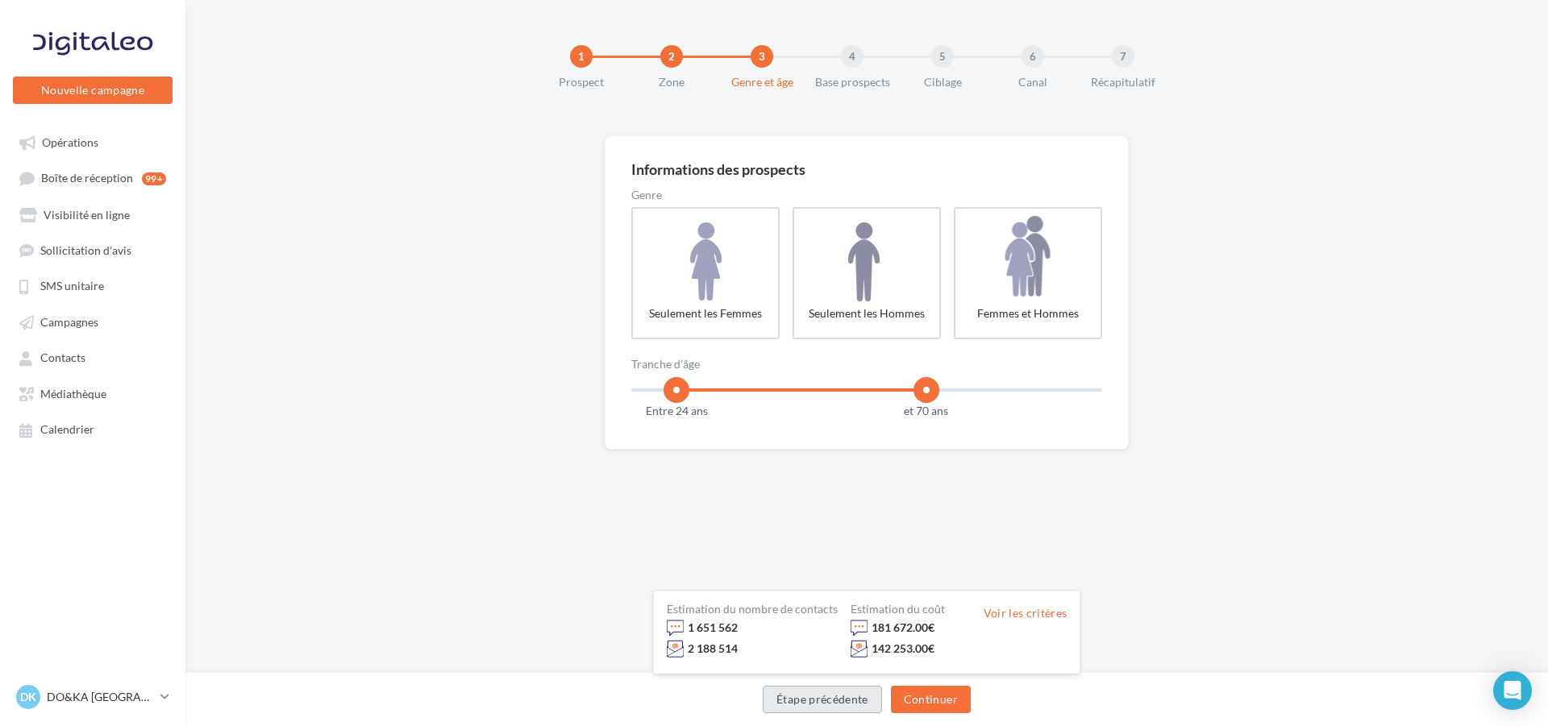
click at [812, 694] on button "Étape précédente" at bounding box center [822, 699] width 119 height 27
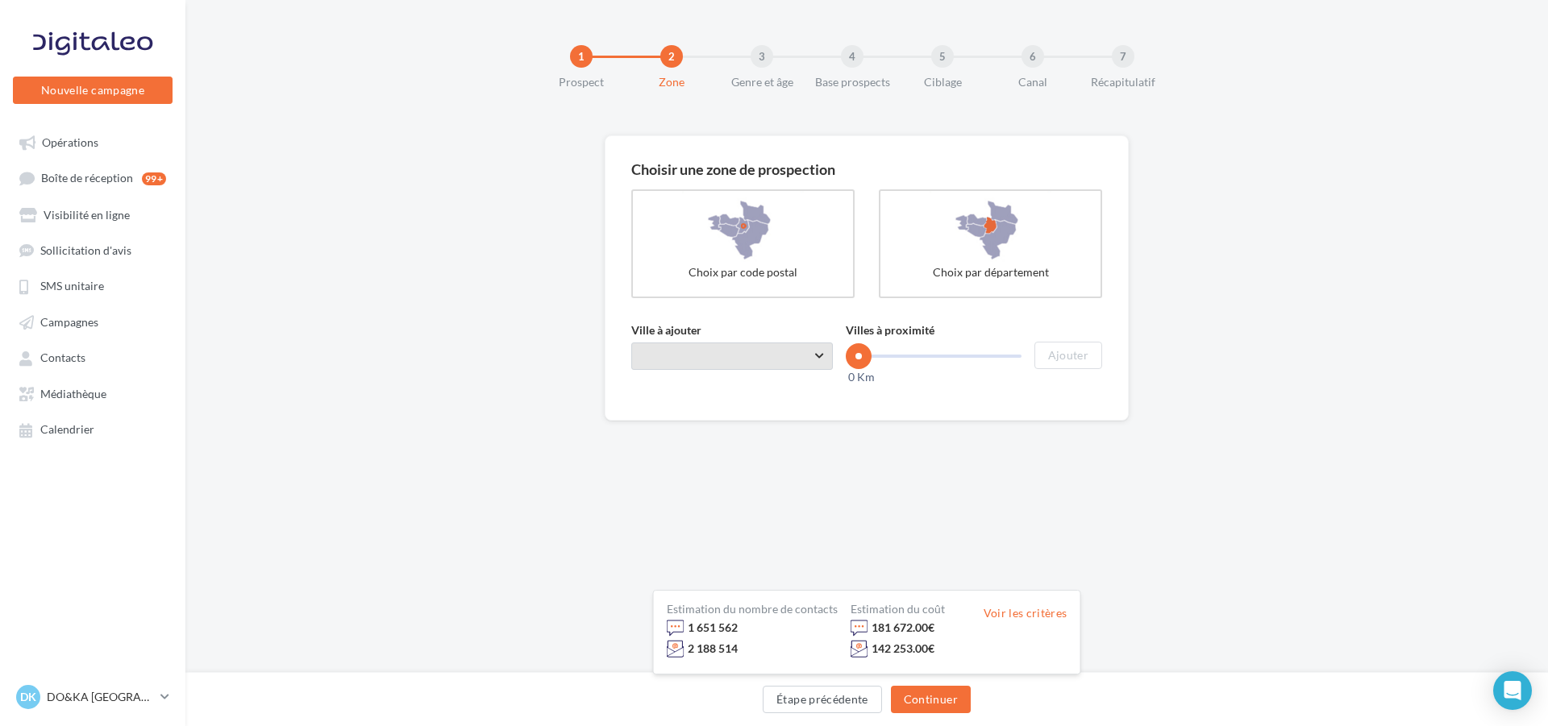
click at [739, 350] on span "Taper le début d'un code postal ou d'une ville ..." at bounding box center [732, 356] width 202 height 27
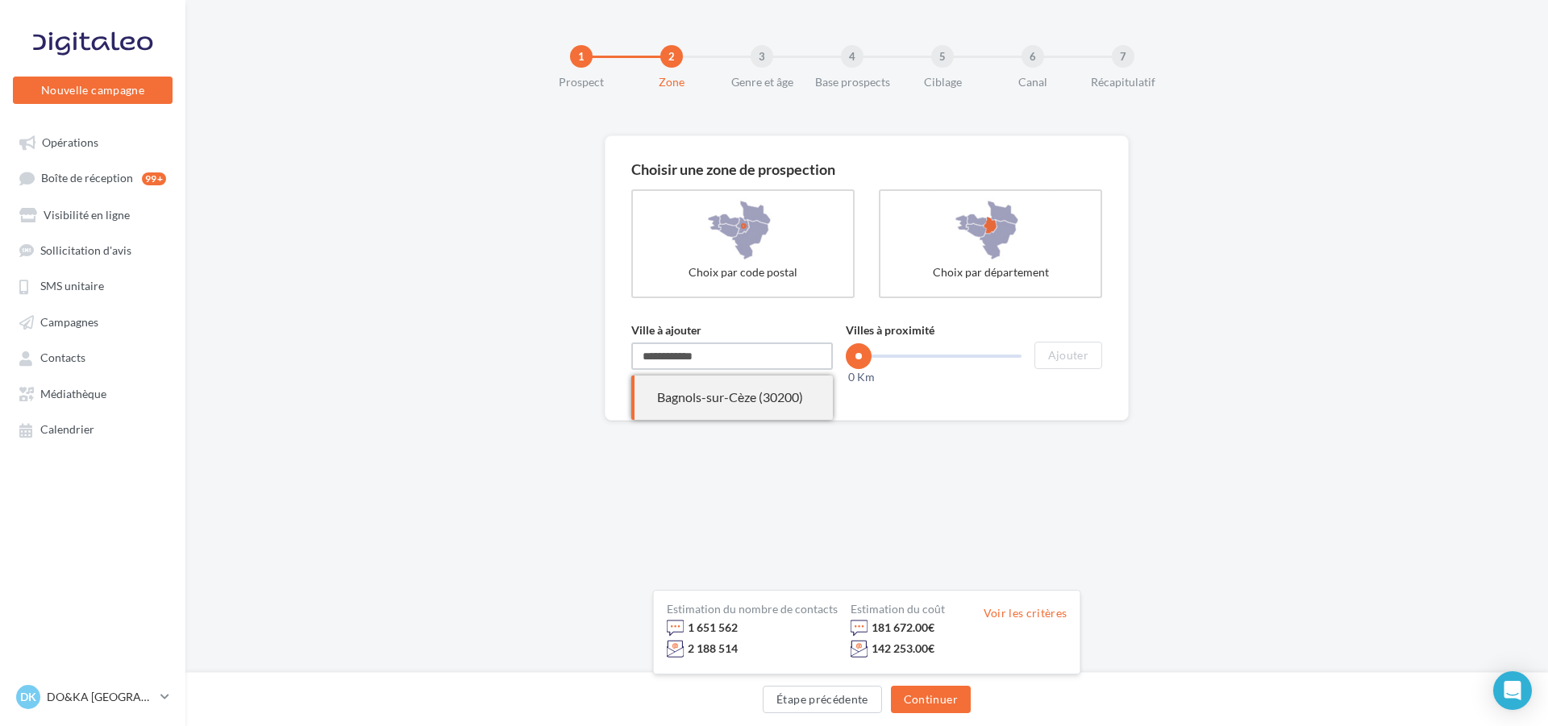
type input "**********"
click at [697, 386] on span "Bagnols-sur-Cèze (30200)" at bounding box center [732, 398] width 202 height 44
click at [885, 355] on rzslider "0 Km 100 Km 0 Km" at bounding box center [934, 356] width 176 height 3
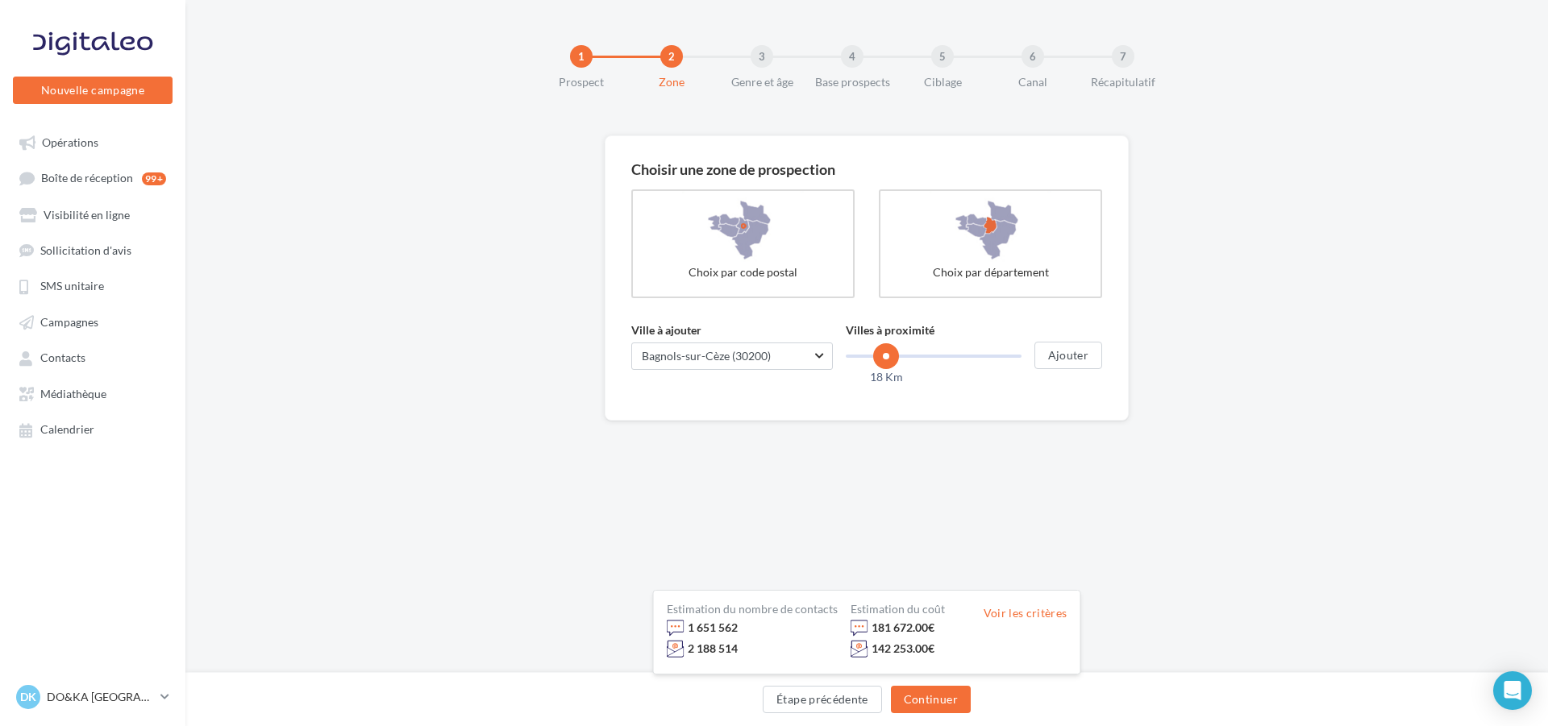
click at [868, 355] on rzslider "0 Km 100 Km 18 Km" at bounding box center [934, 356] width 176 height 3
click at [876, 353] on span at bounding box center [876, 356] width 26 height 26
click at [883, 352] on span at bounding box center [883, 356] width 26 height 26
click at [880, 352] on span at bounding box center [880, 356] width 26 height 26
click at [1057, 351] on button "Ajouter" at bounding box center [1068, 355] width 68 height 27
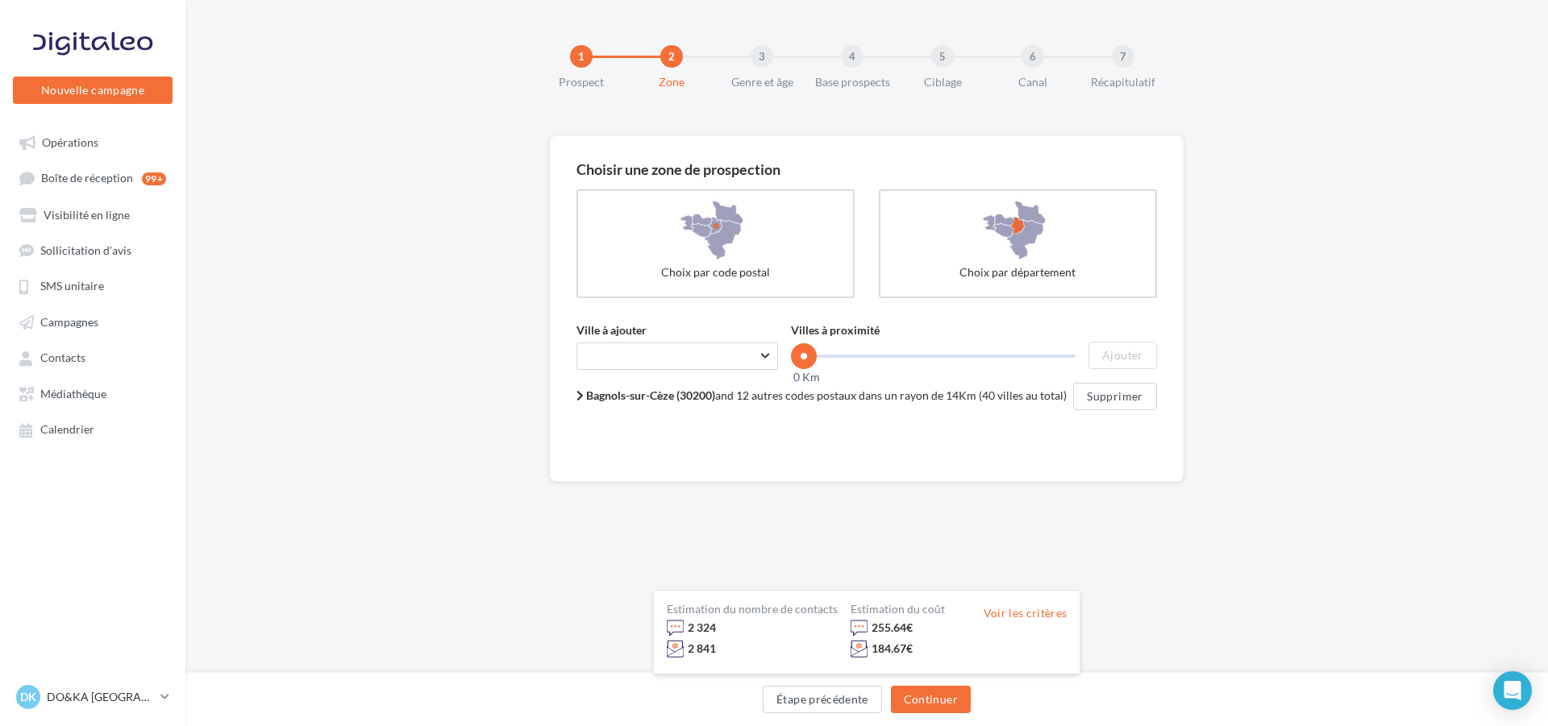
click at [710, 392] on b "Bagnols-sur-Cèze (30200)" at bounding box center [650, 396] width 129 height 14
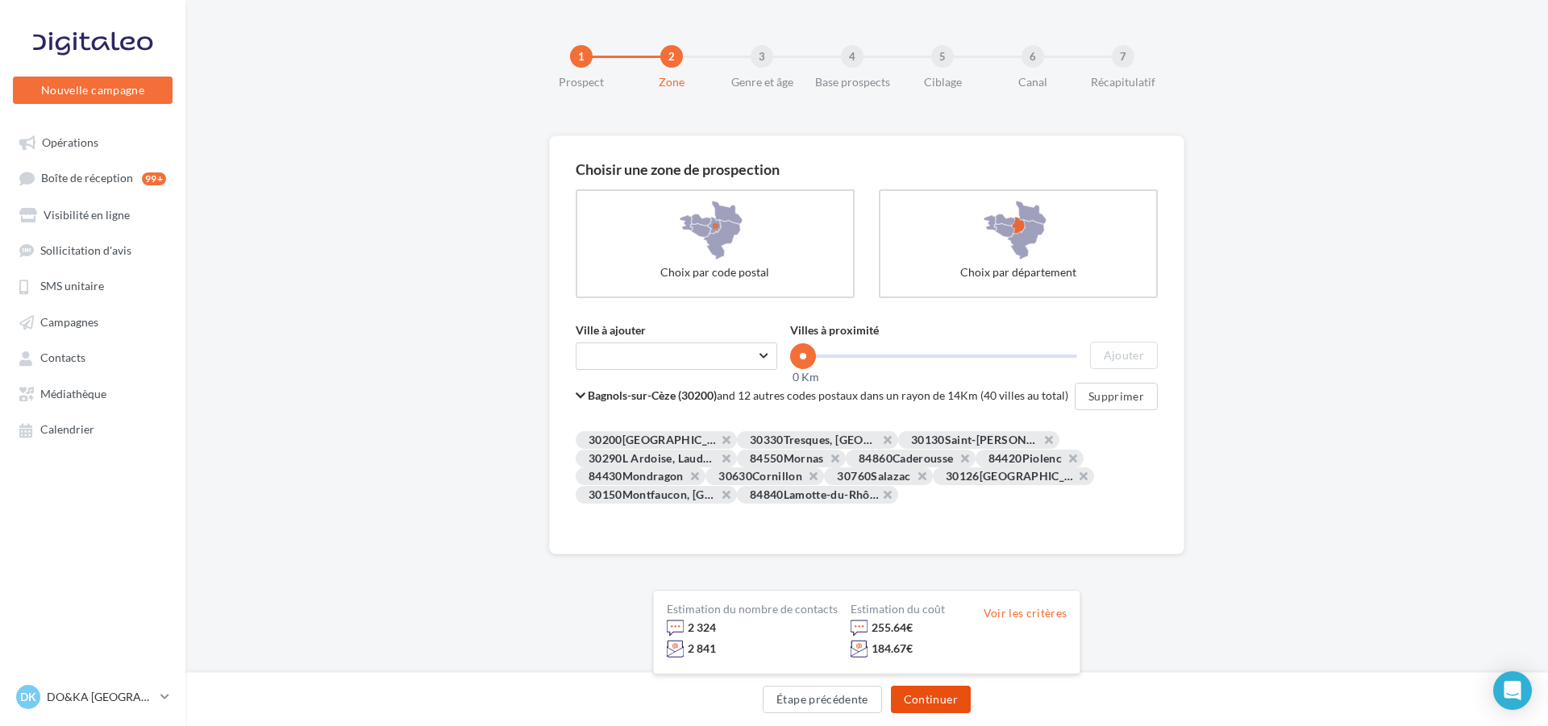
click at [926, 694] on button "Continuer" at bounding box center [931, 699] width 80 height 27
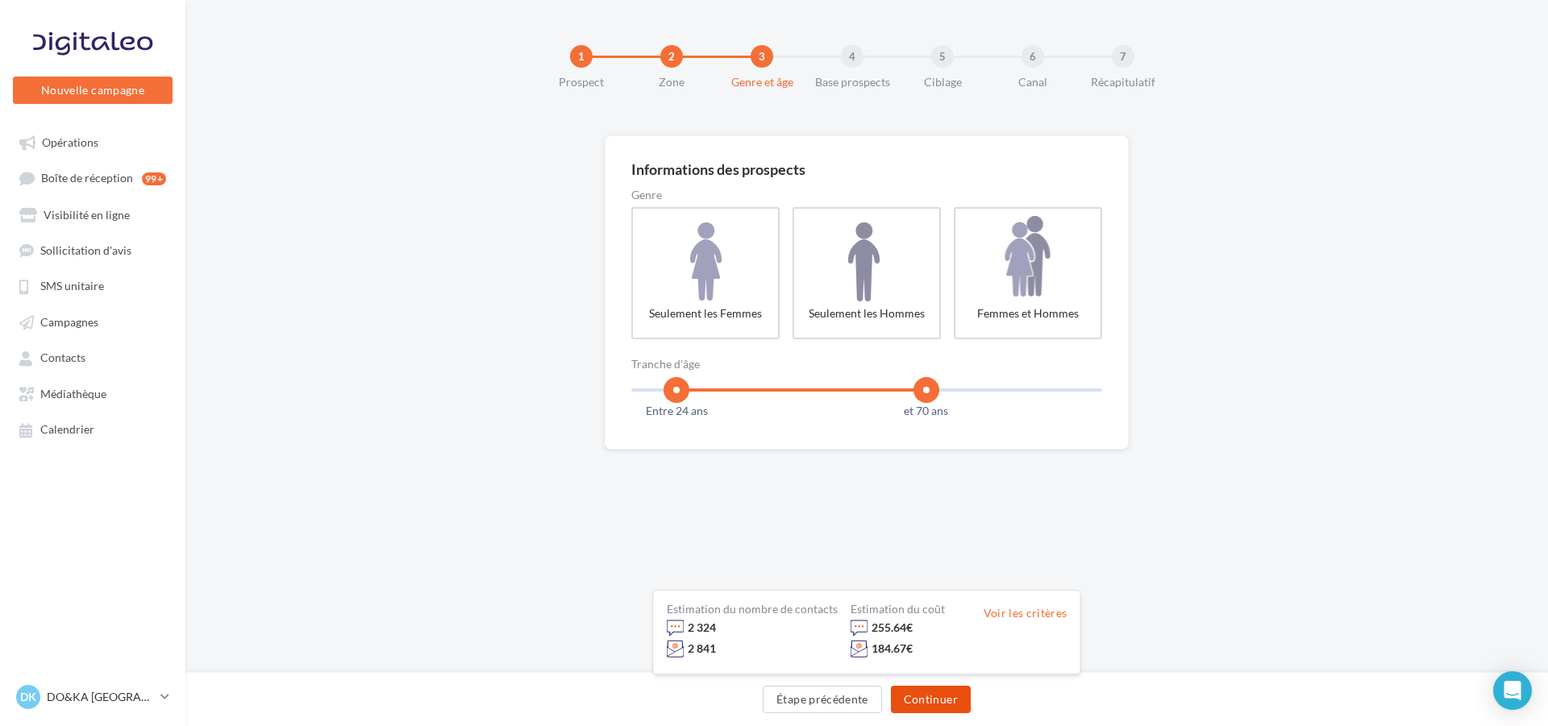
click at [926, 694] on button "Continuer" at bounding box center [931, 699] width 80 height 27
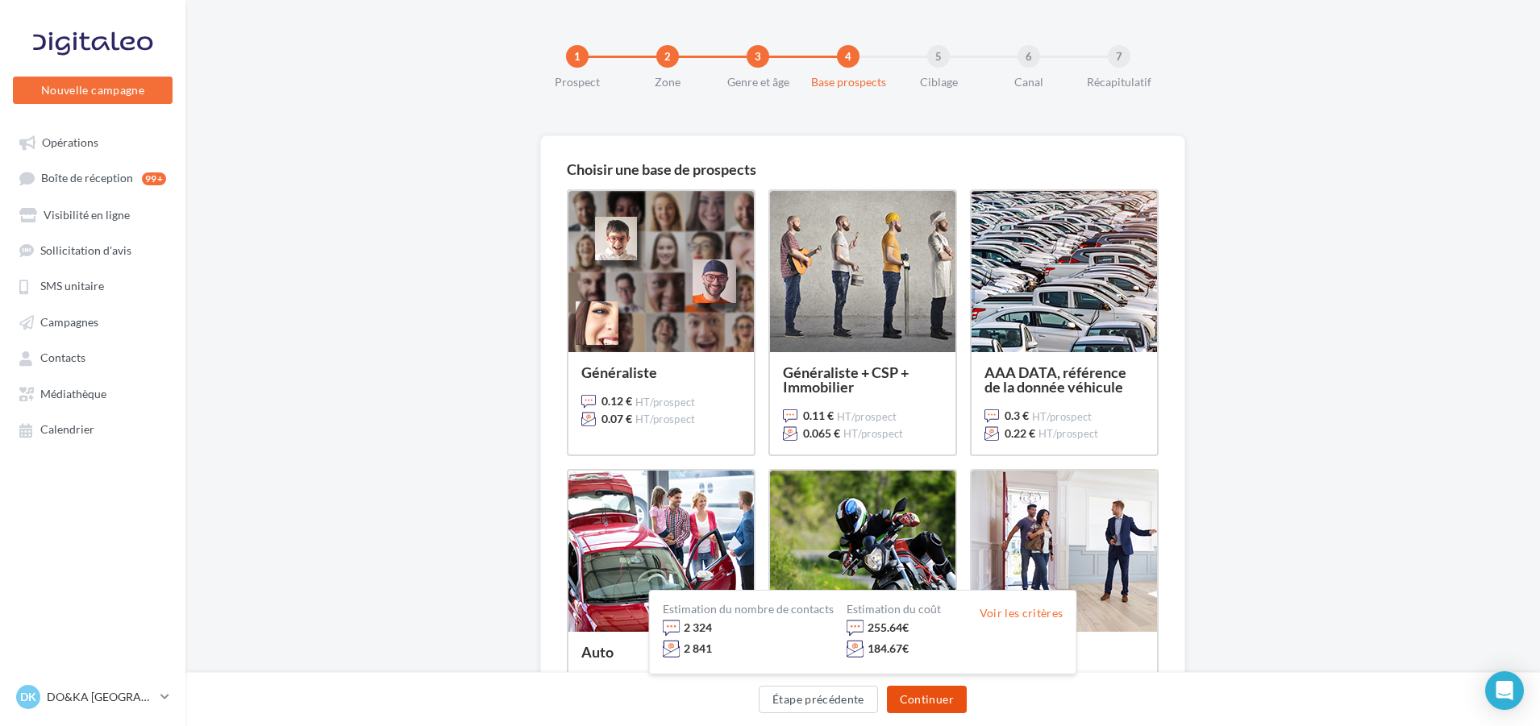
click at [926, 694] on button "Continuer" at bounding box center [927, 699] width 80 height 27
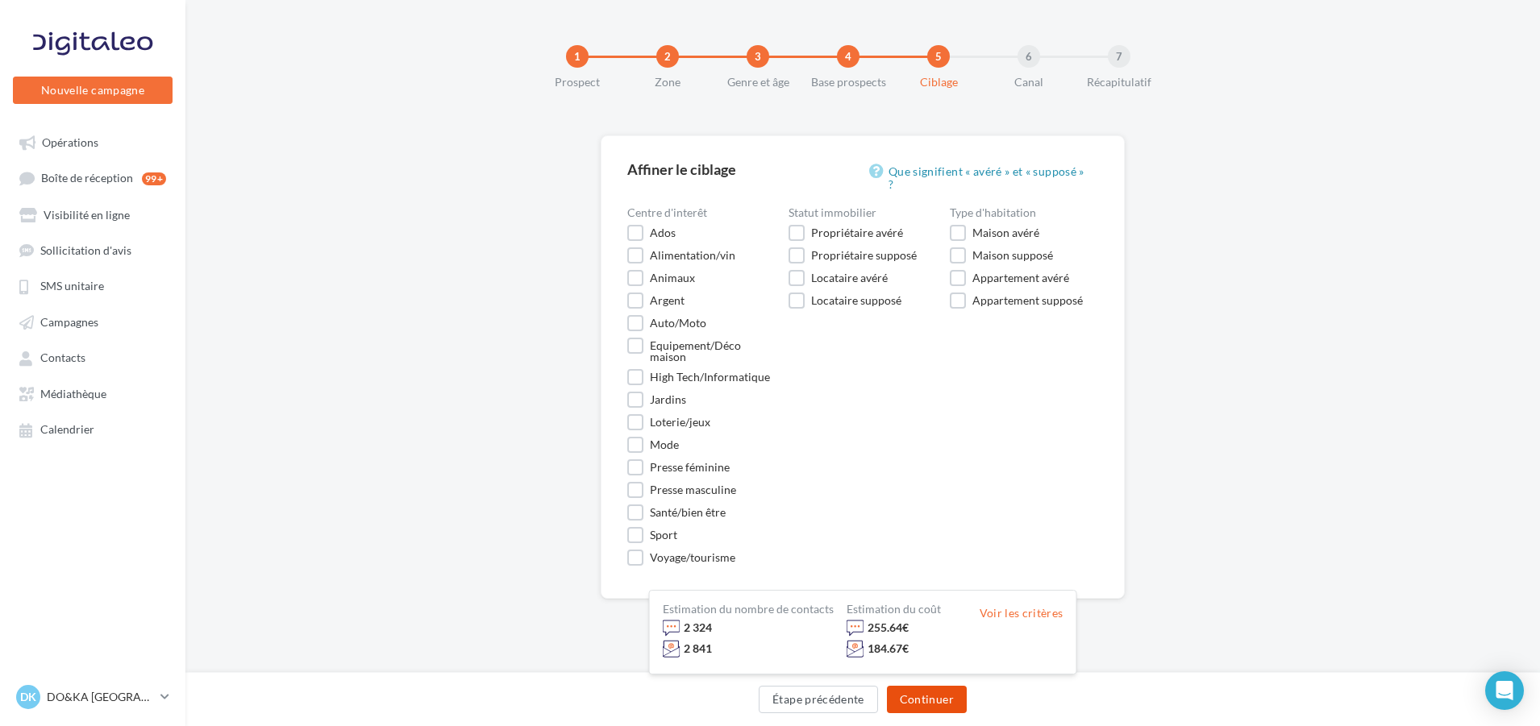
click at [926, 694] on button "Continuer" at bounding box center [927, 699] width 80 height 27
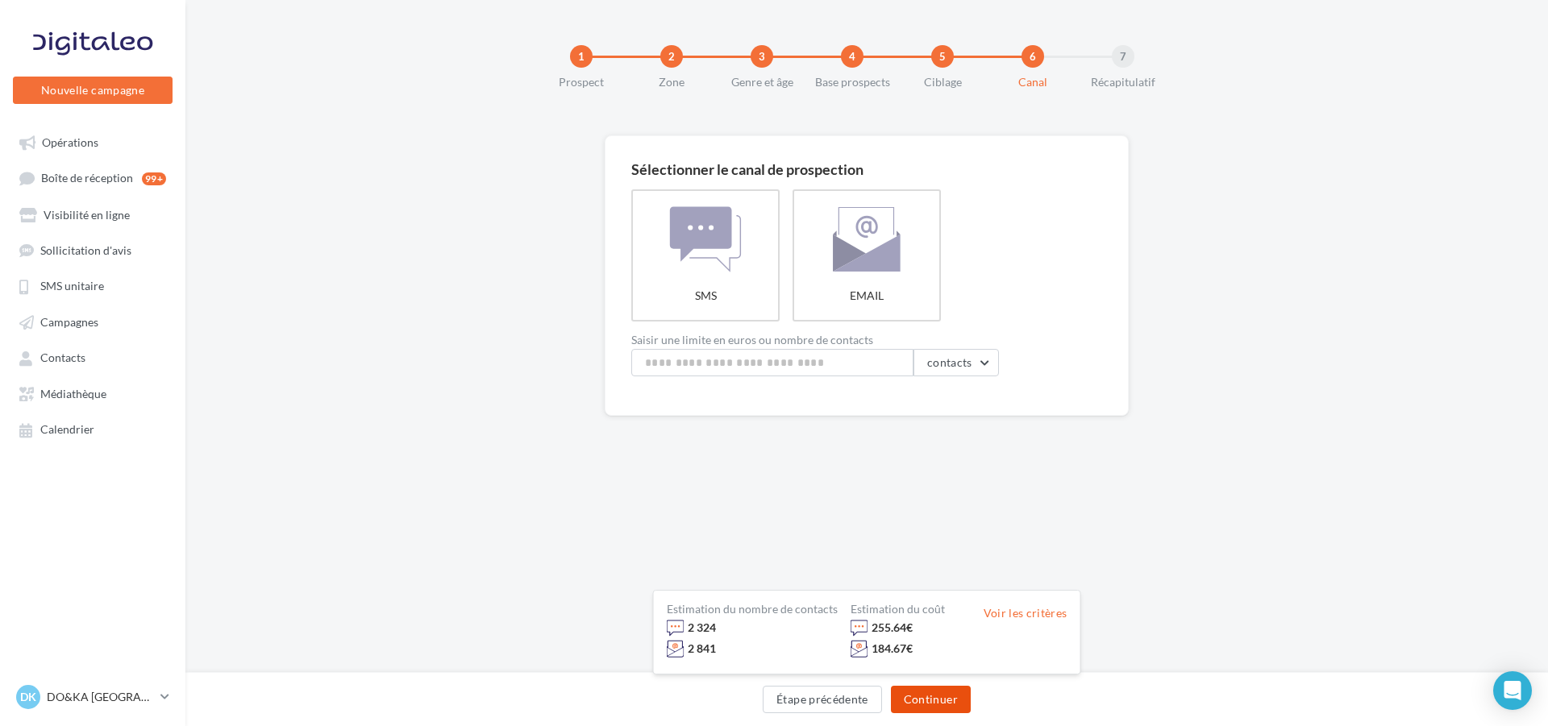
click at [929, 700] on button "Continuer" at bounding box center [931, 699] width 80 height 27
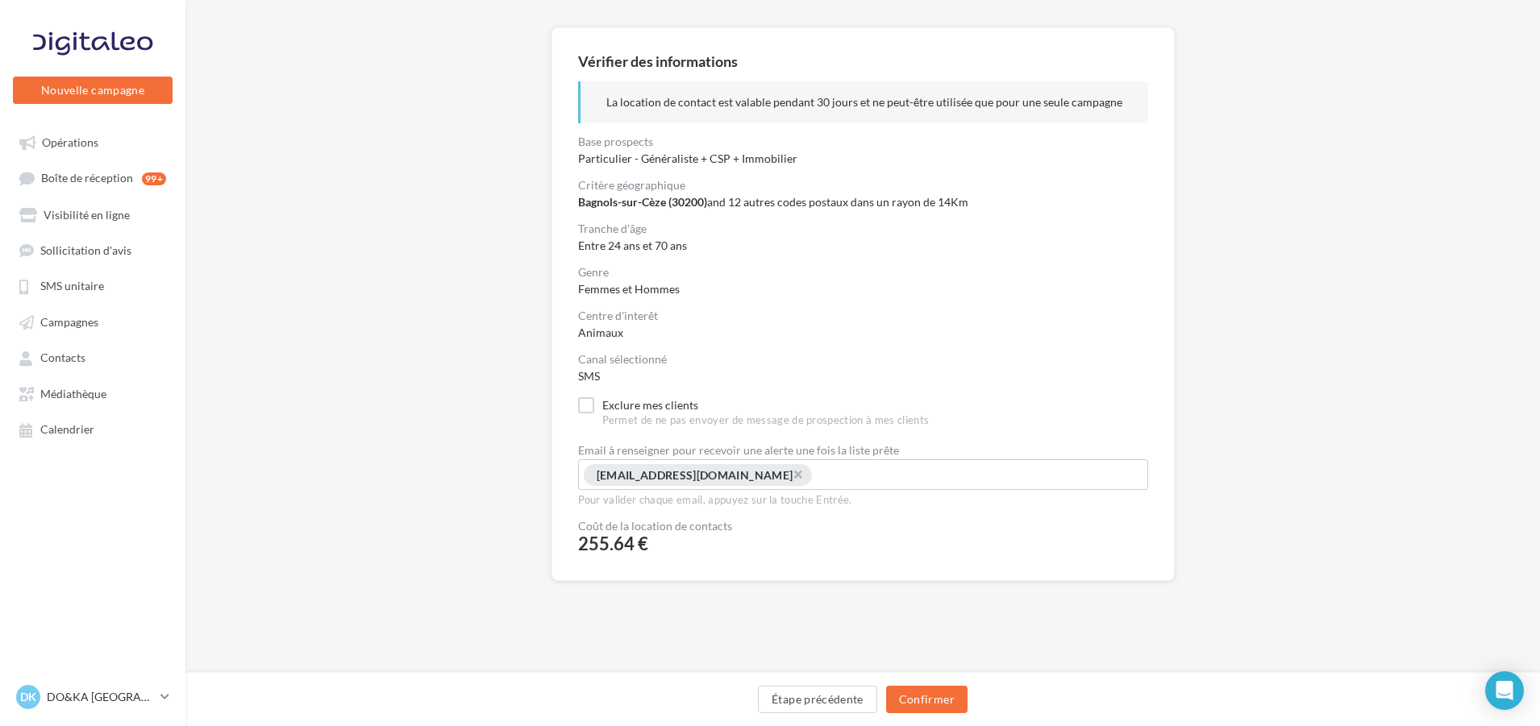
scroll to position [110, 0]
click at [592, 399] on label "Exclure mes clients Permet de ne pas envoyer de message de prospection à mes cl…" at bounding box center [754, 411] width 352 height 31
click at [814, 701] on button "Étape précédente" at bounding box center [817, 699] width 119 height 27
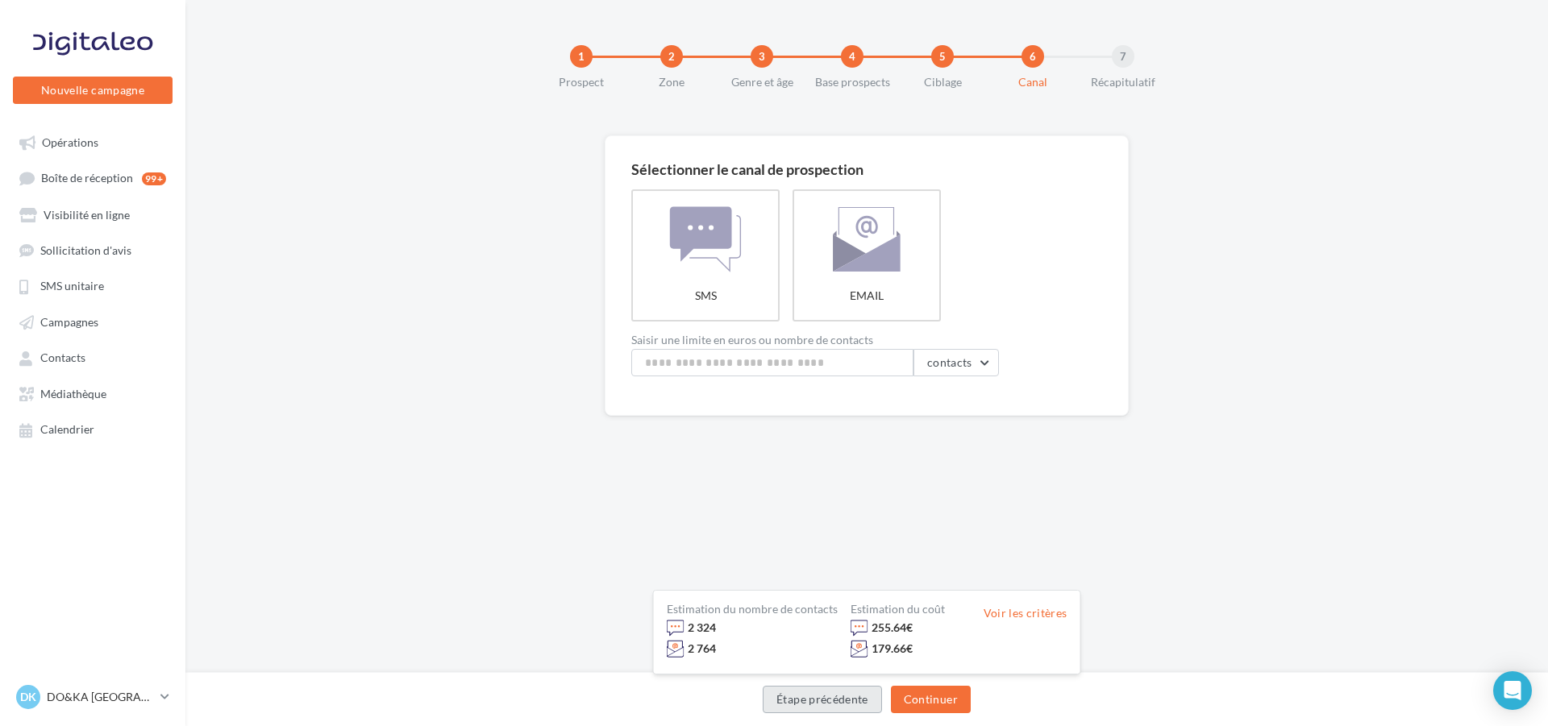
click at [813, 695] on button "Étape précédente" at bounding box center [822, 699] width 119 height 27
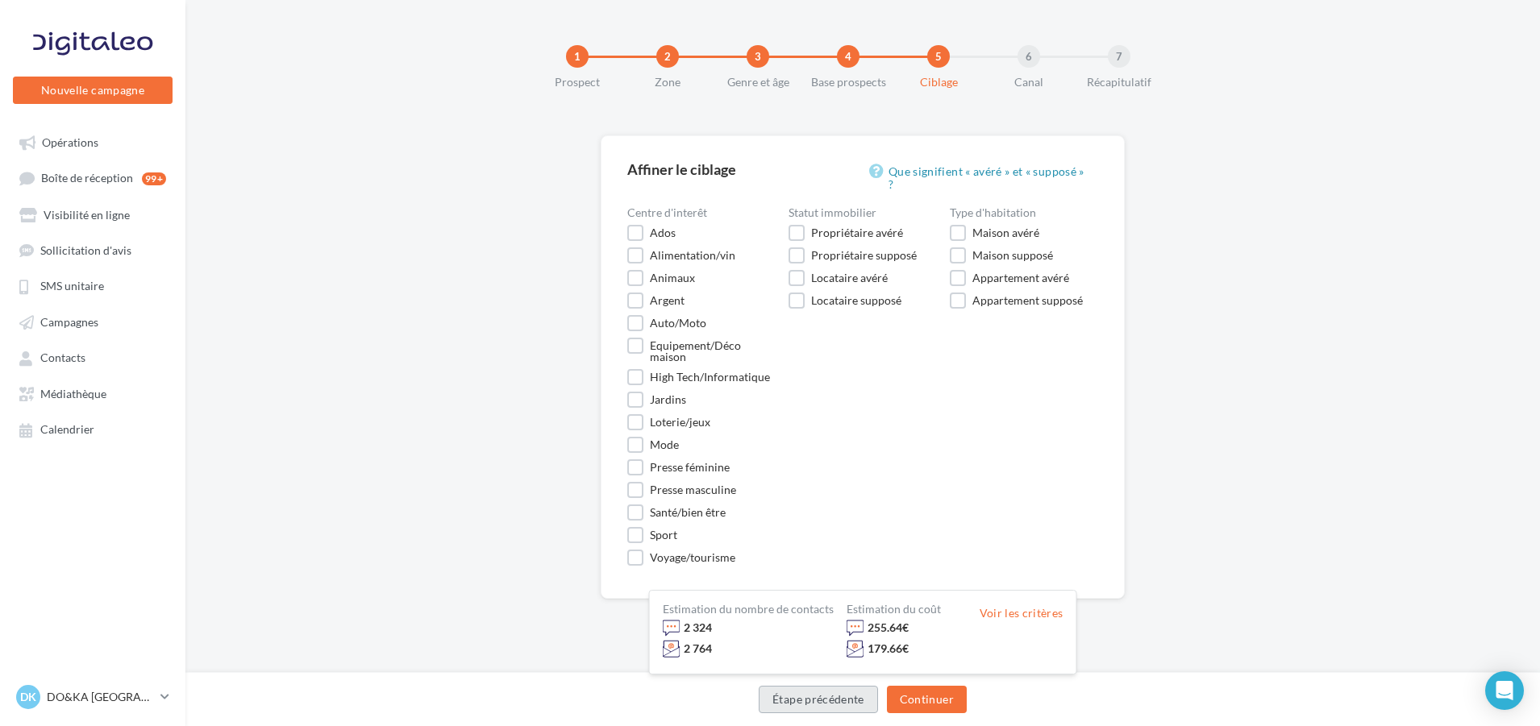
click at [813, 695] on button "Étape précédente" at bounding box center [818, 699] width 119 height 27
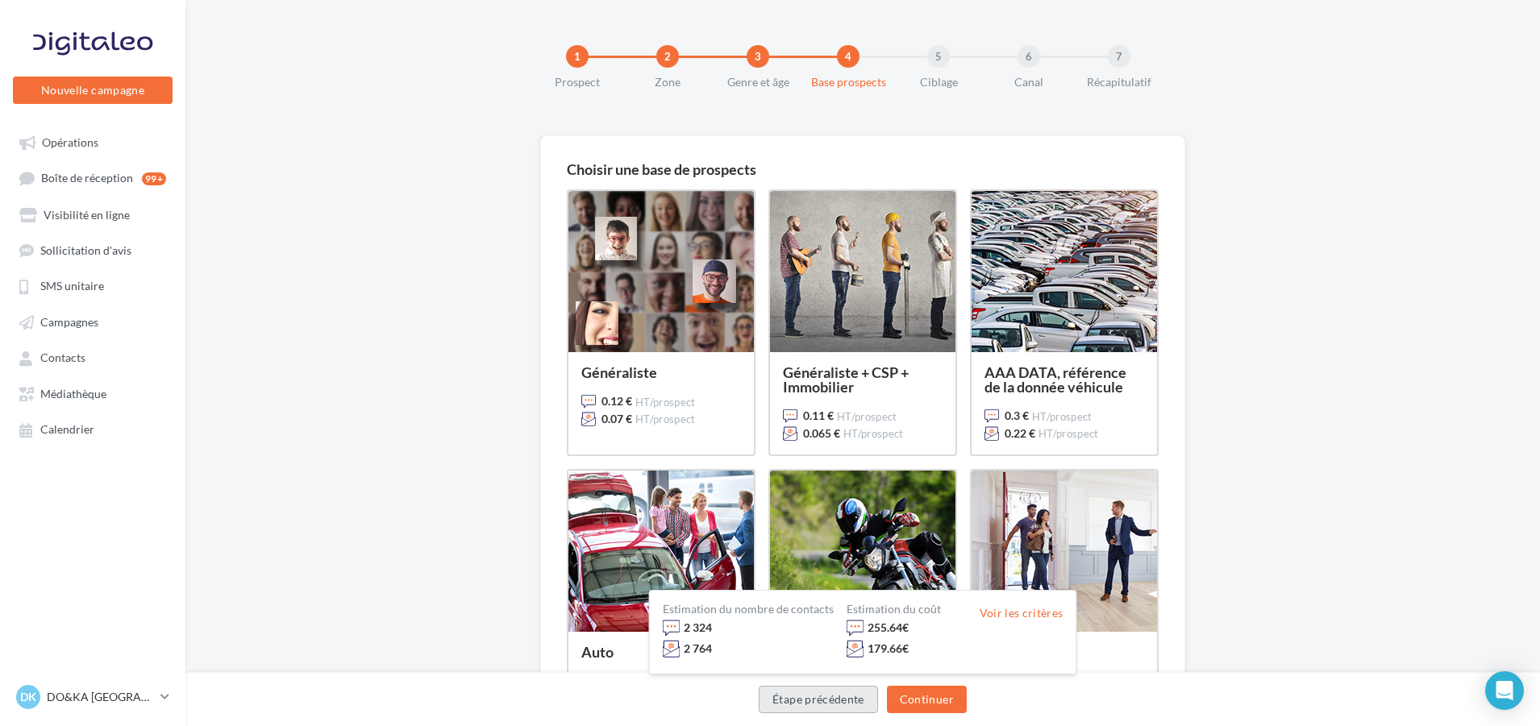
click at [813, 695] on button "Étape précédente" at bounding box center [818, 699] width 119 height 27
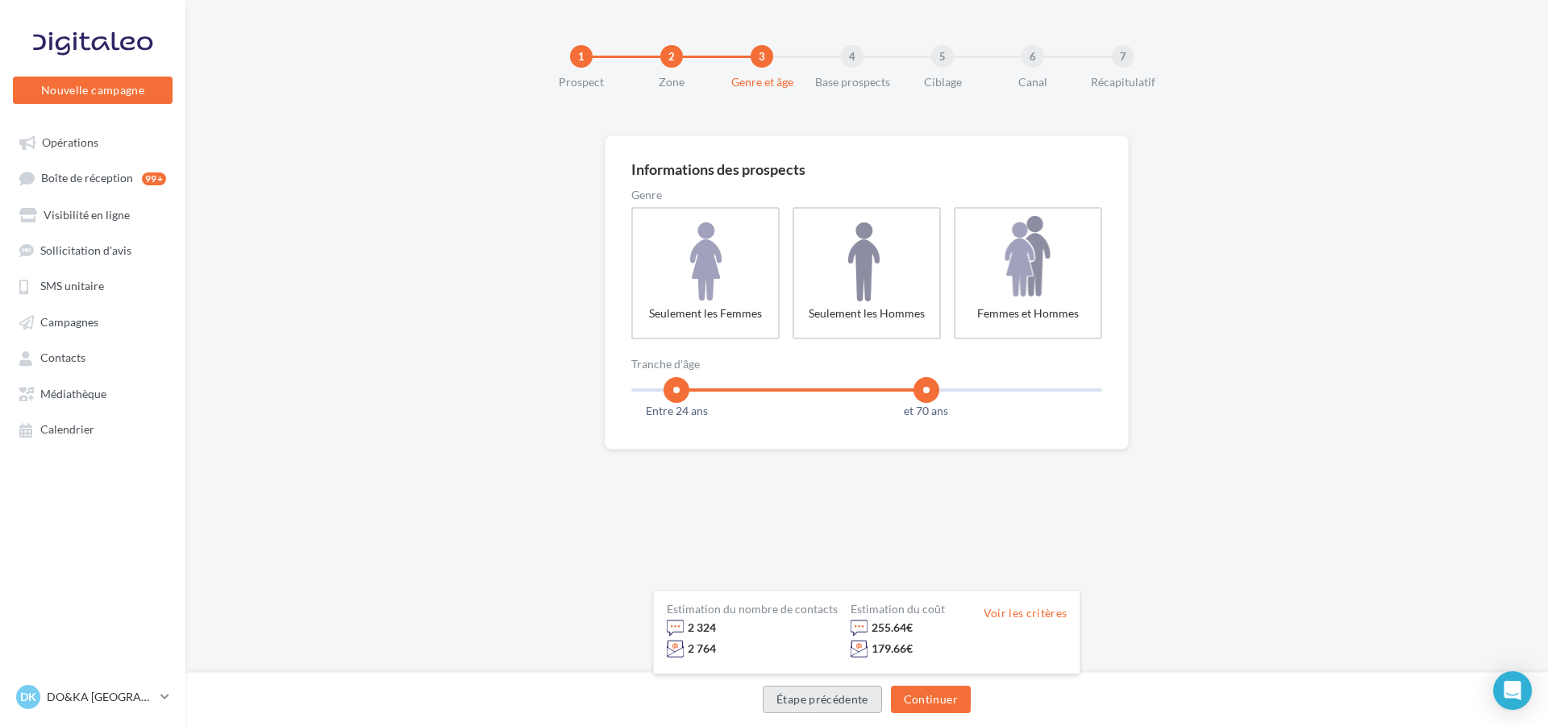
click at [813, 695] on button "Étape précédente" at bounding box center [822, 699] width 119 height 27
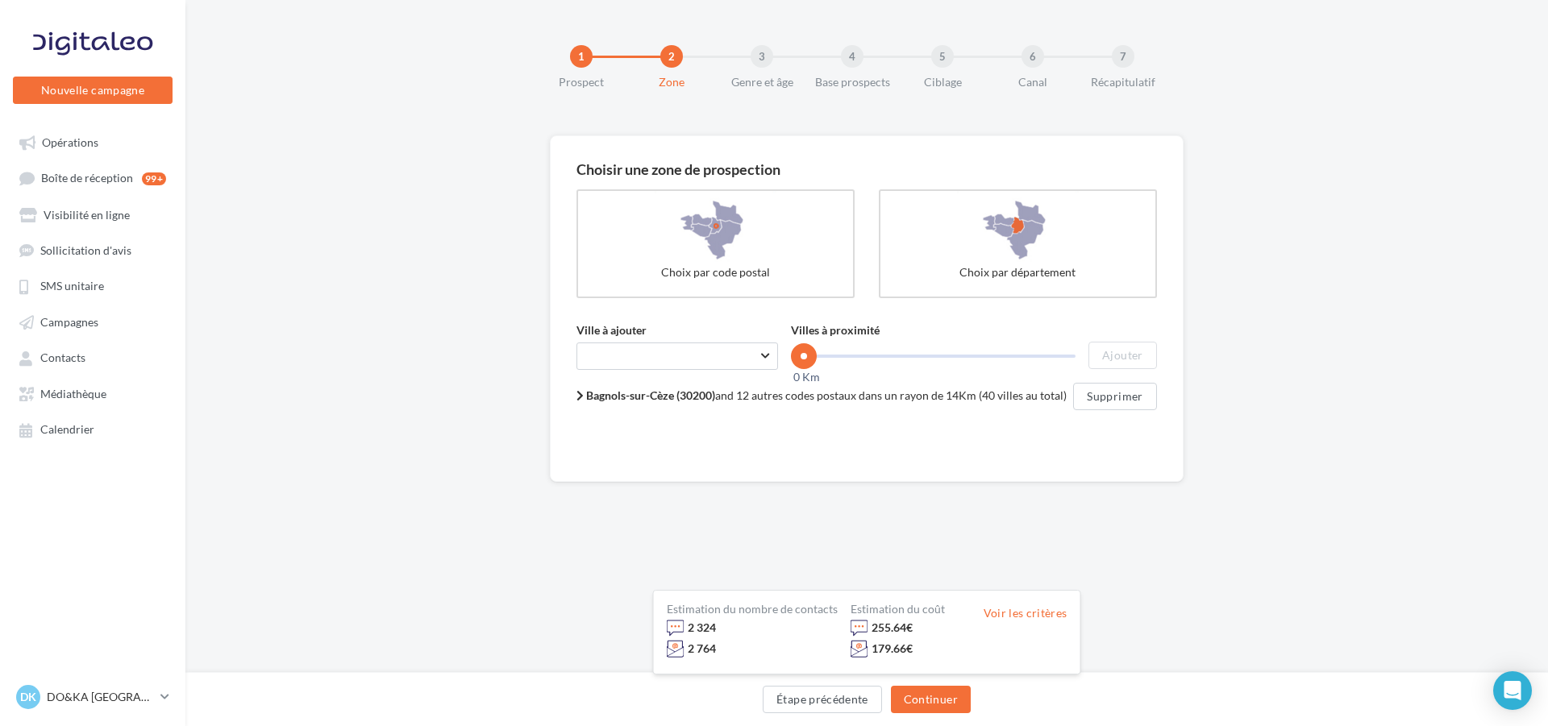
click at [704, 393] on b "Bagnols-sur-Cèze (30200)" at bounding box center [650, 396] width 129 height 14
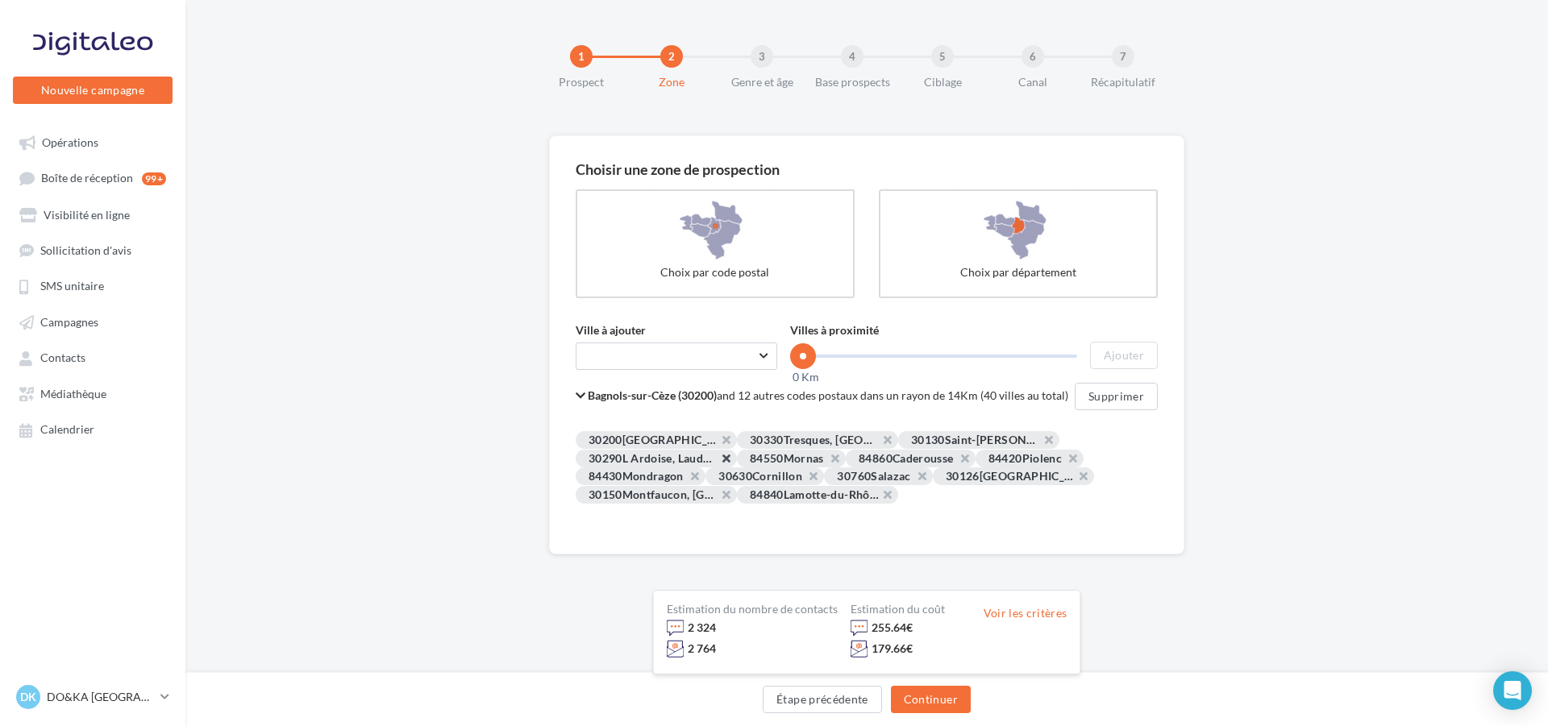
click at [894, 463] on button at bounding box center [894, 463] width 0 height 0
click at [686, 463] on button at bounding box center [686, 463] width 0 height 0
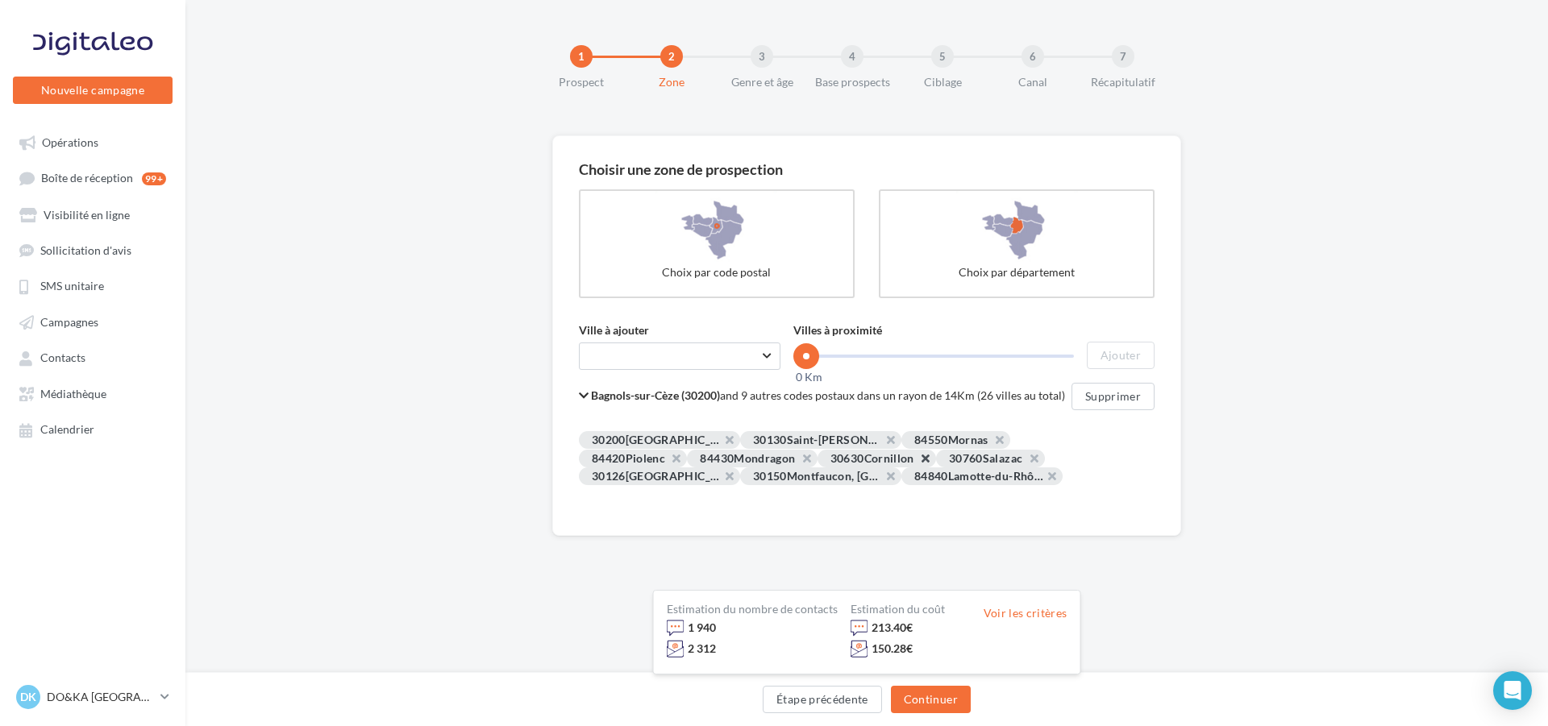
click at [917, 463] on button at bounding box center [917, 463] width 0 height 0
click at [696, 478] on span "Montfaucon, Saint-Geniès-de-Comolas" at bounding box center [720, 476] width 189 height 14
click at [627, 348] on span "Taper le début d'un code postal ou d'une ville ..." at bounding box center [680, 356] width 202 height 27
type input "******"
click at [647, 398] on div "Carsan (30130)" at bounding box center [680, 398] width 150 height 19
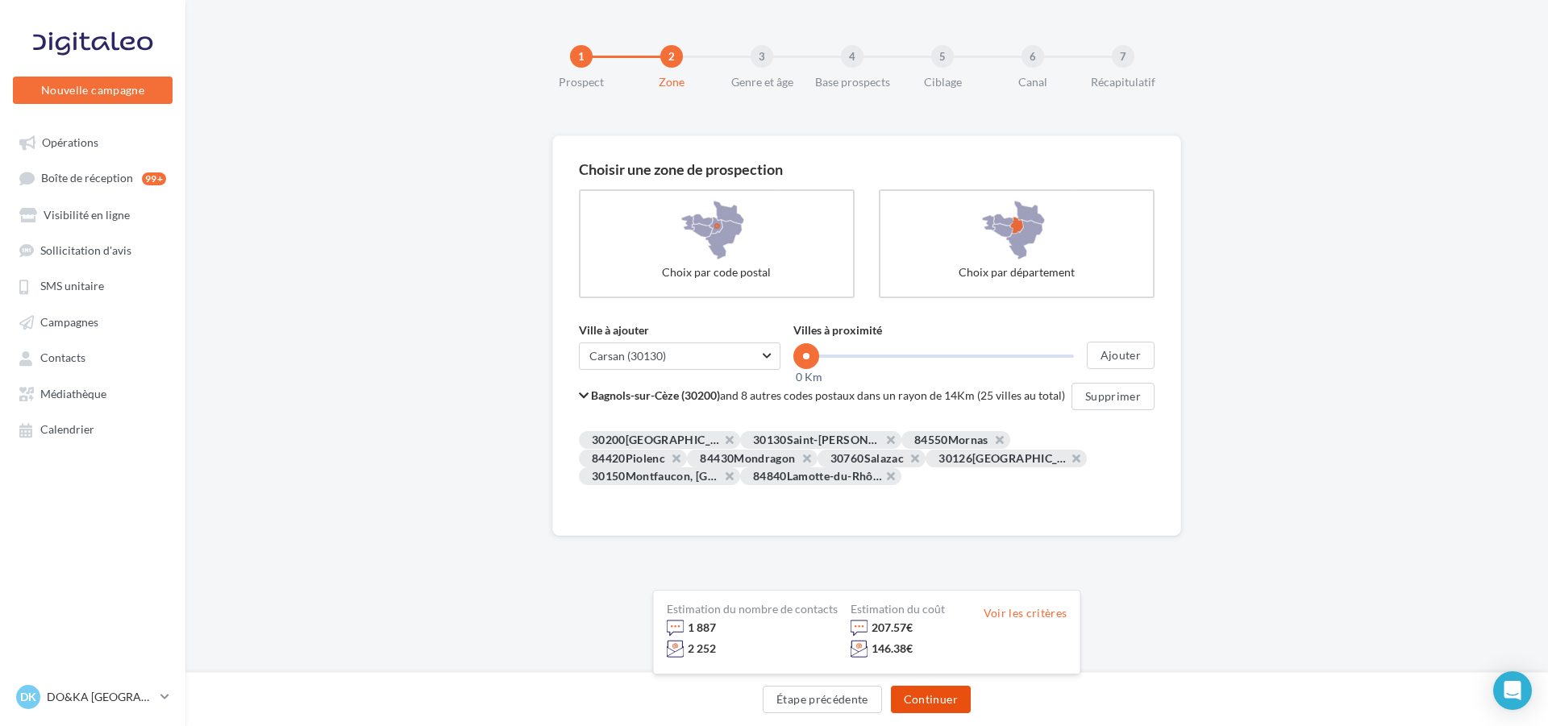
click at [920, 696] on button "Continuer" at bounding box center [931, 699] width 80 height 27
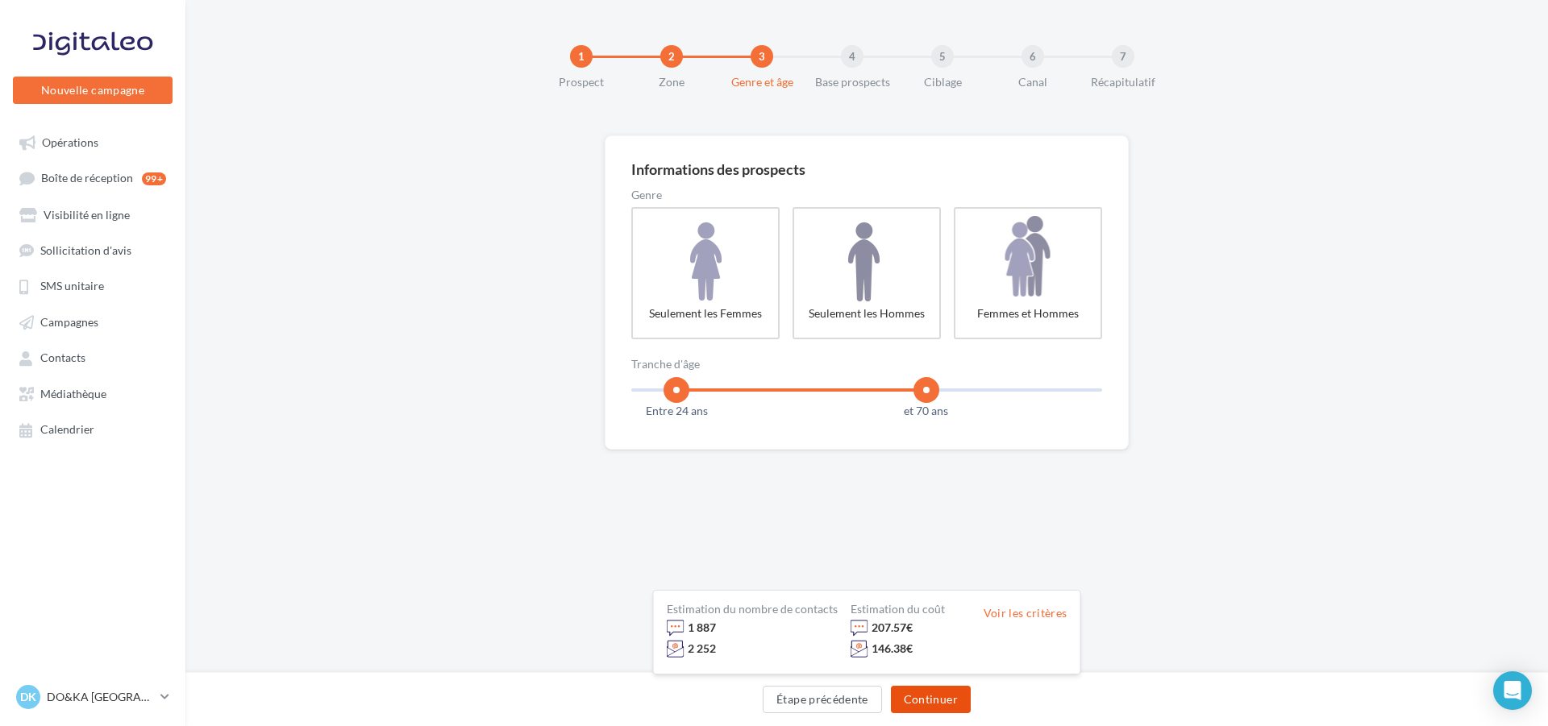
click at [920, 696] on button "Continuer" at bounding box center [931, 699] width 80 height 27
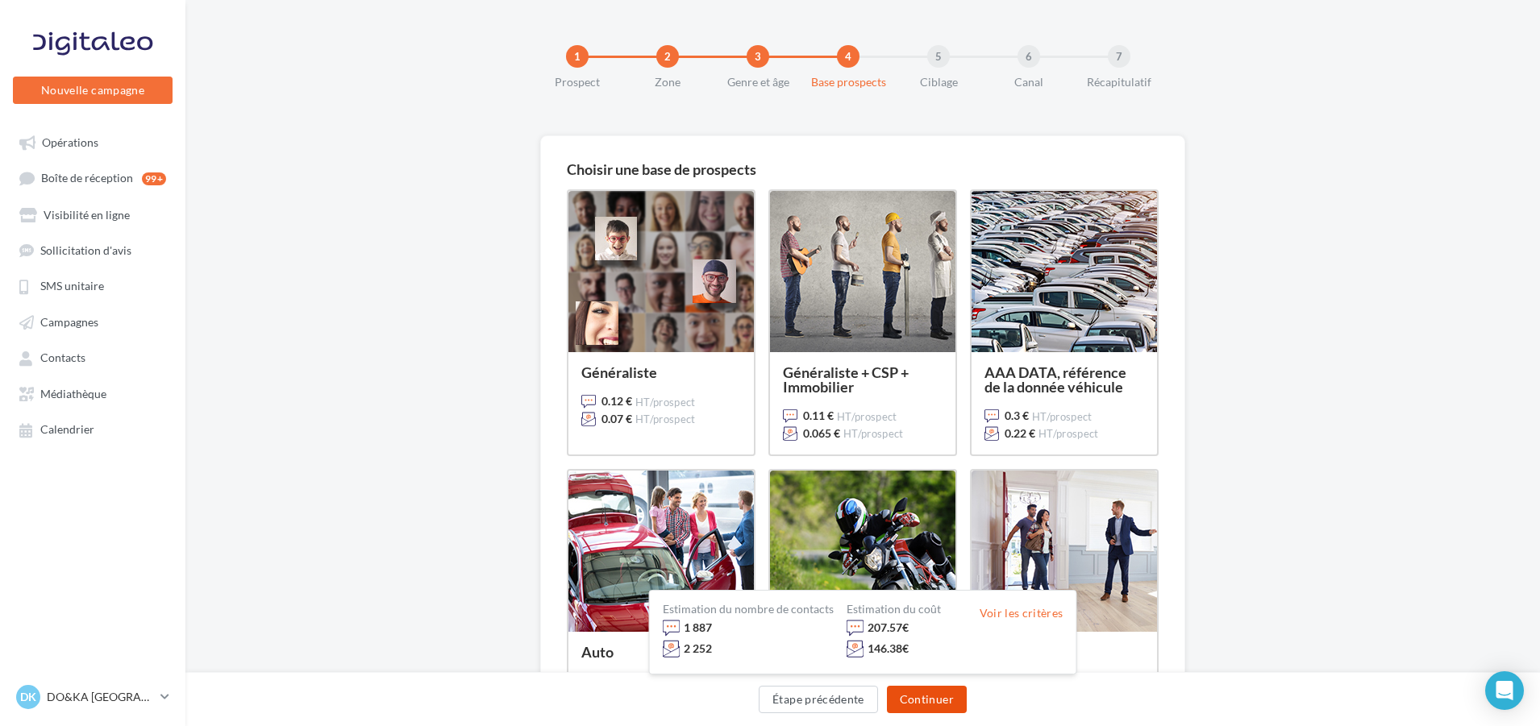
click at [920, 696] on button "Continuer" at bounding box center [927, 699] width 80 height 27
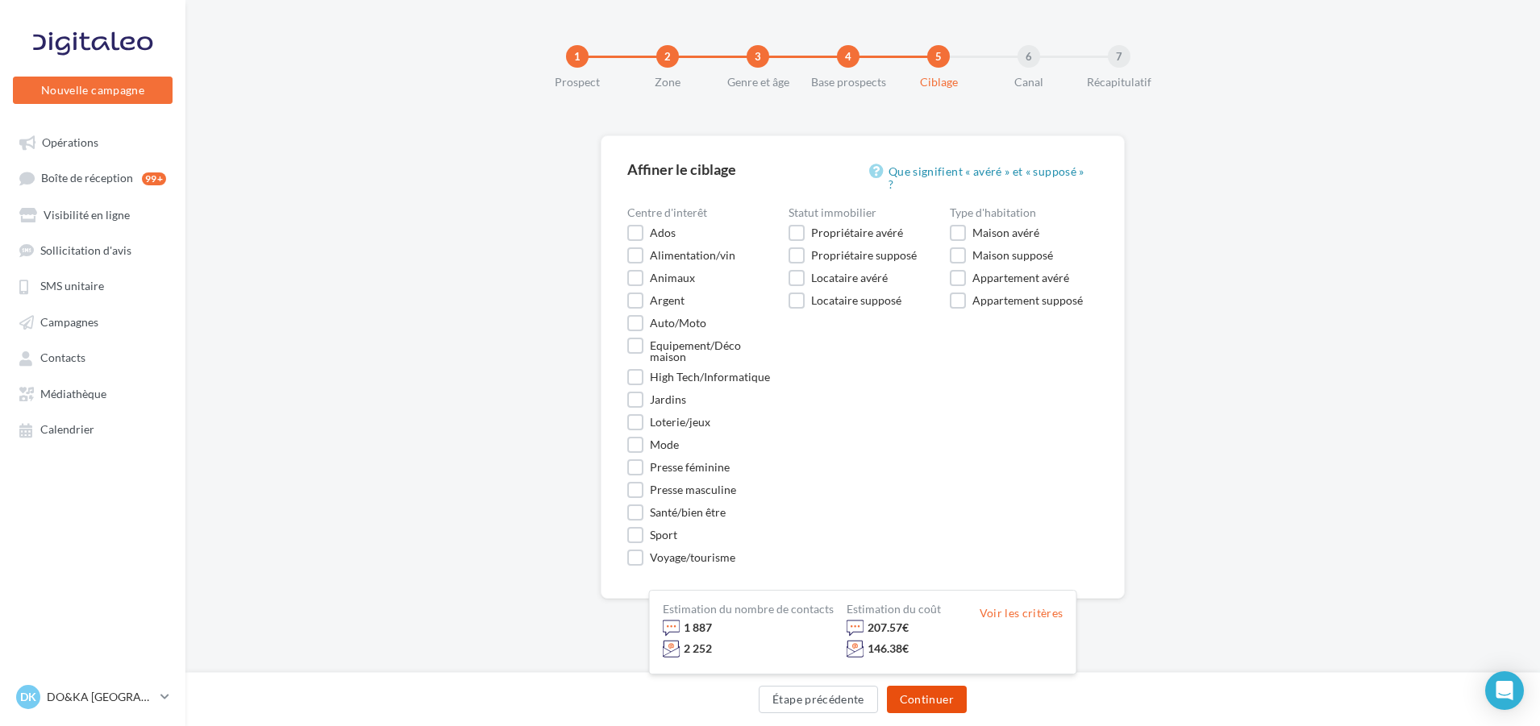
click at [920, 696] on button "Continuer" at bounding box center [927, 699] width 80 height 27
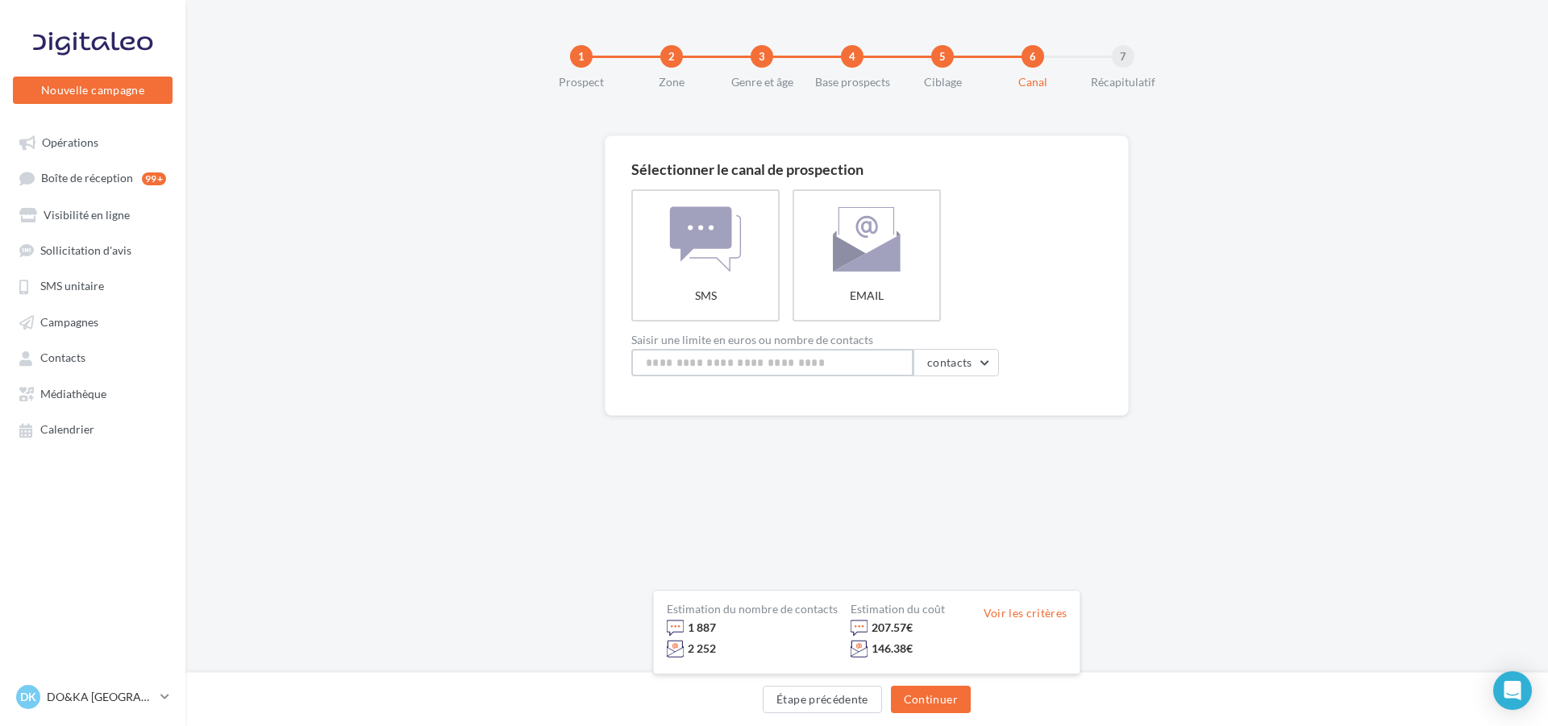
click at [898, 362] on input at bounding box center [772, 362] width 282 height 27
type input "****"
click at [926, 695] on button "Continuer" at bounding box center [931, 699] width 80 height 27
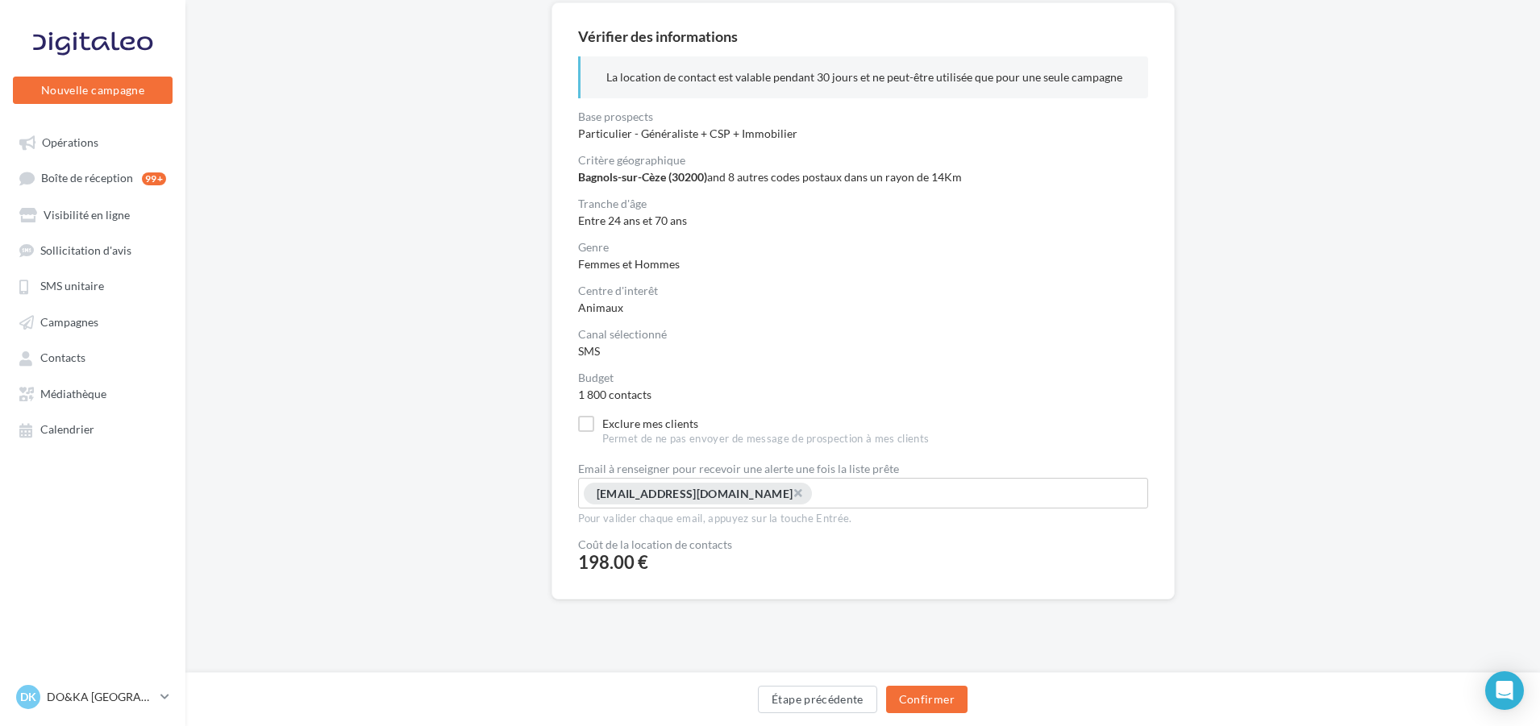
scroll to position [153, 0]
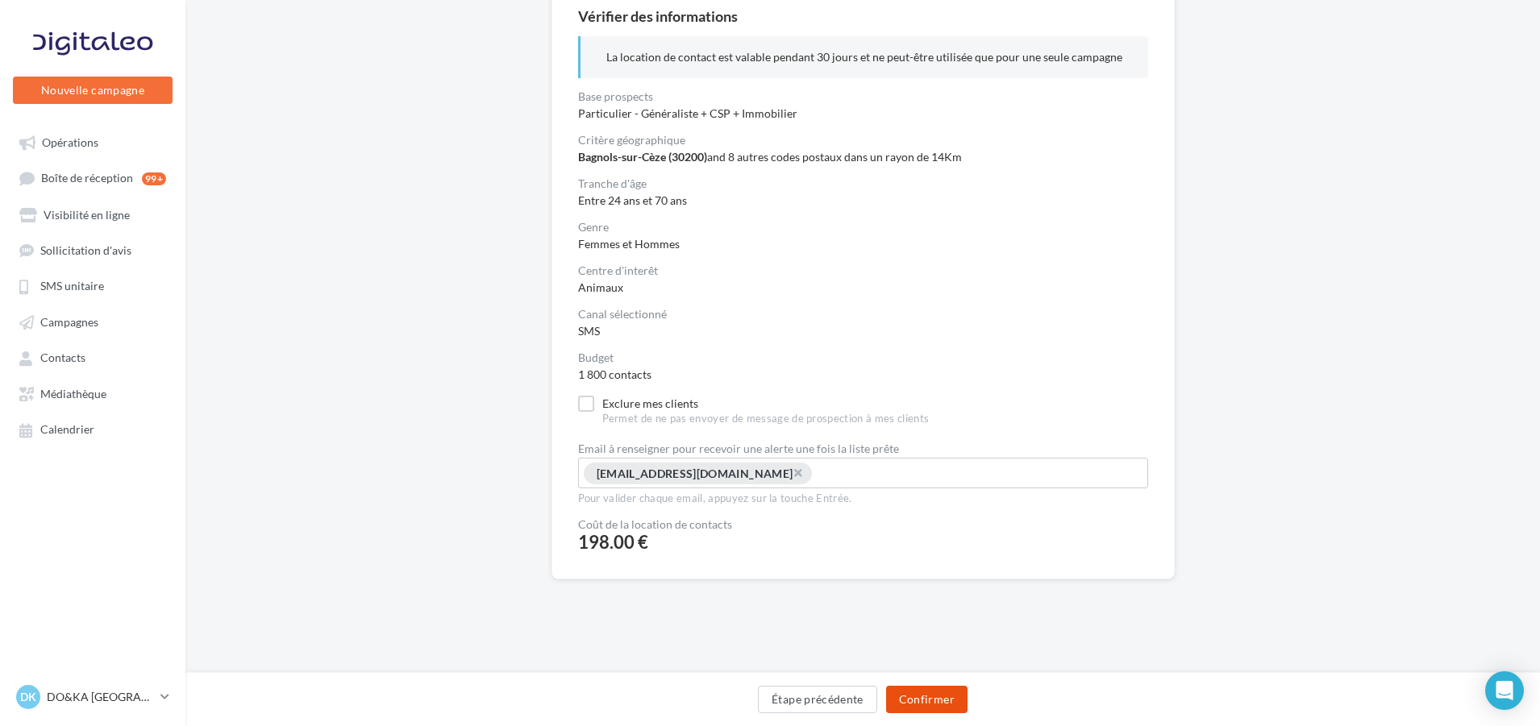
click at [941, 697] on button "Confirmer" at bounding box center [926, 699] width 81 height 27
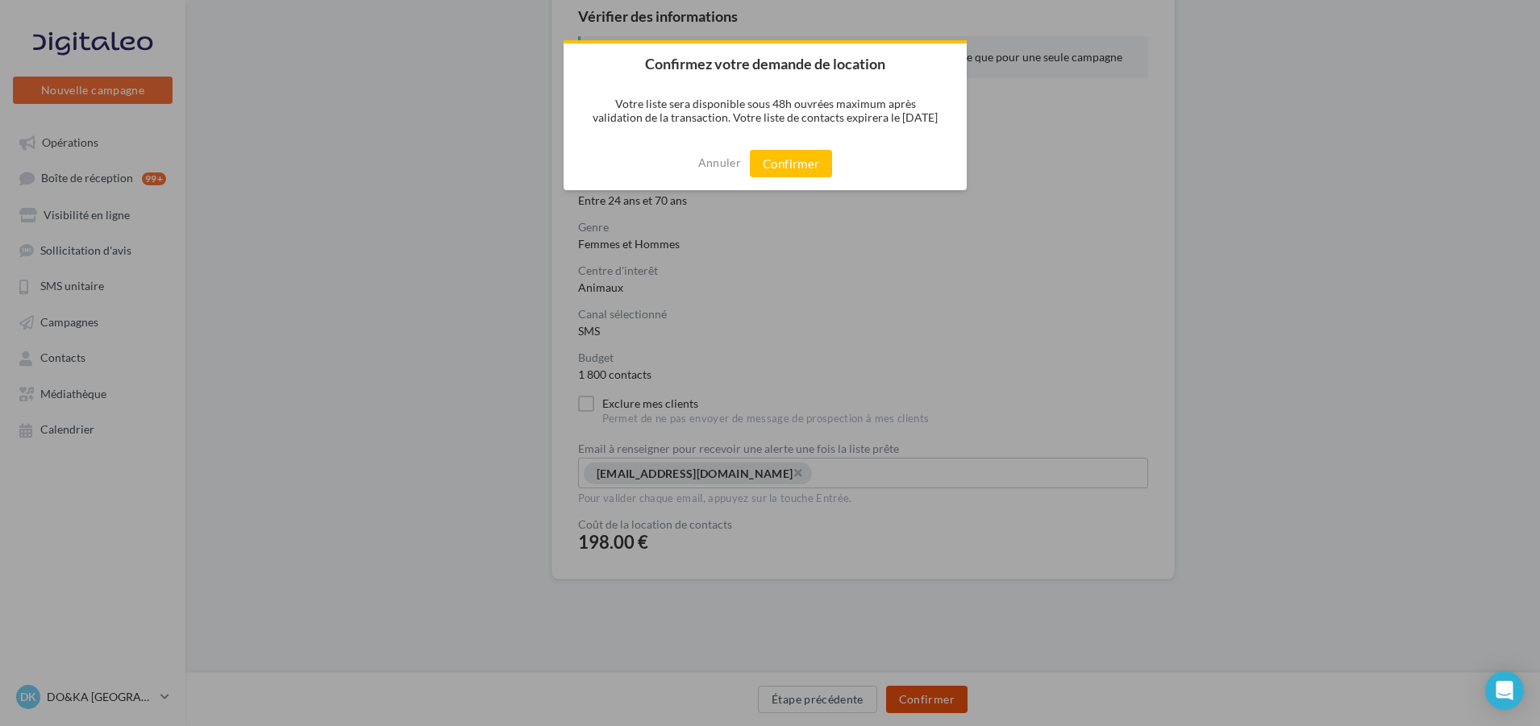
scroll to position [145, 0]
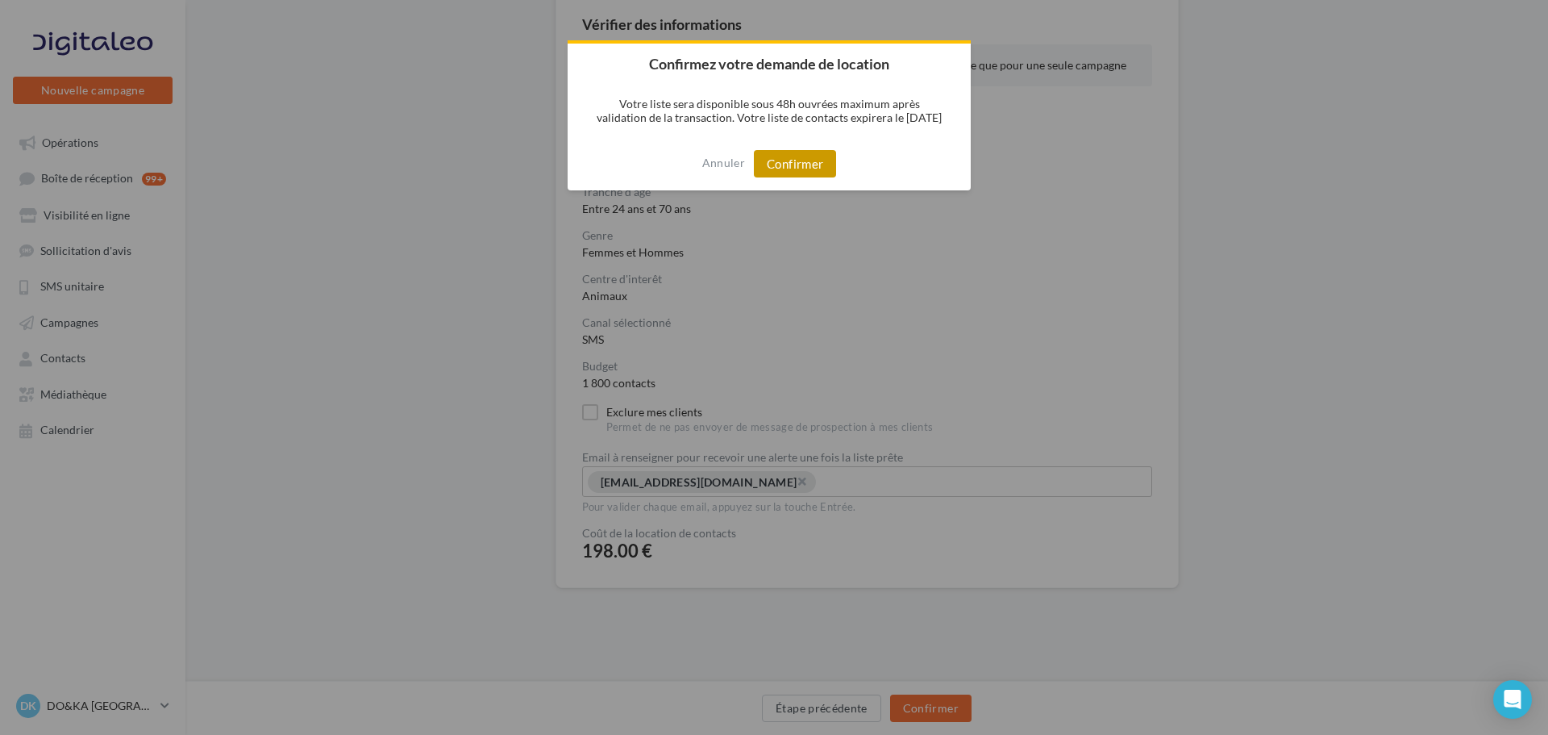
click at [785, 158] on button "Confirmer" at bounding box center [795, 163] width 82 height 27
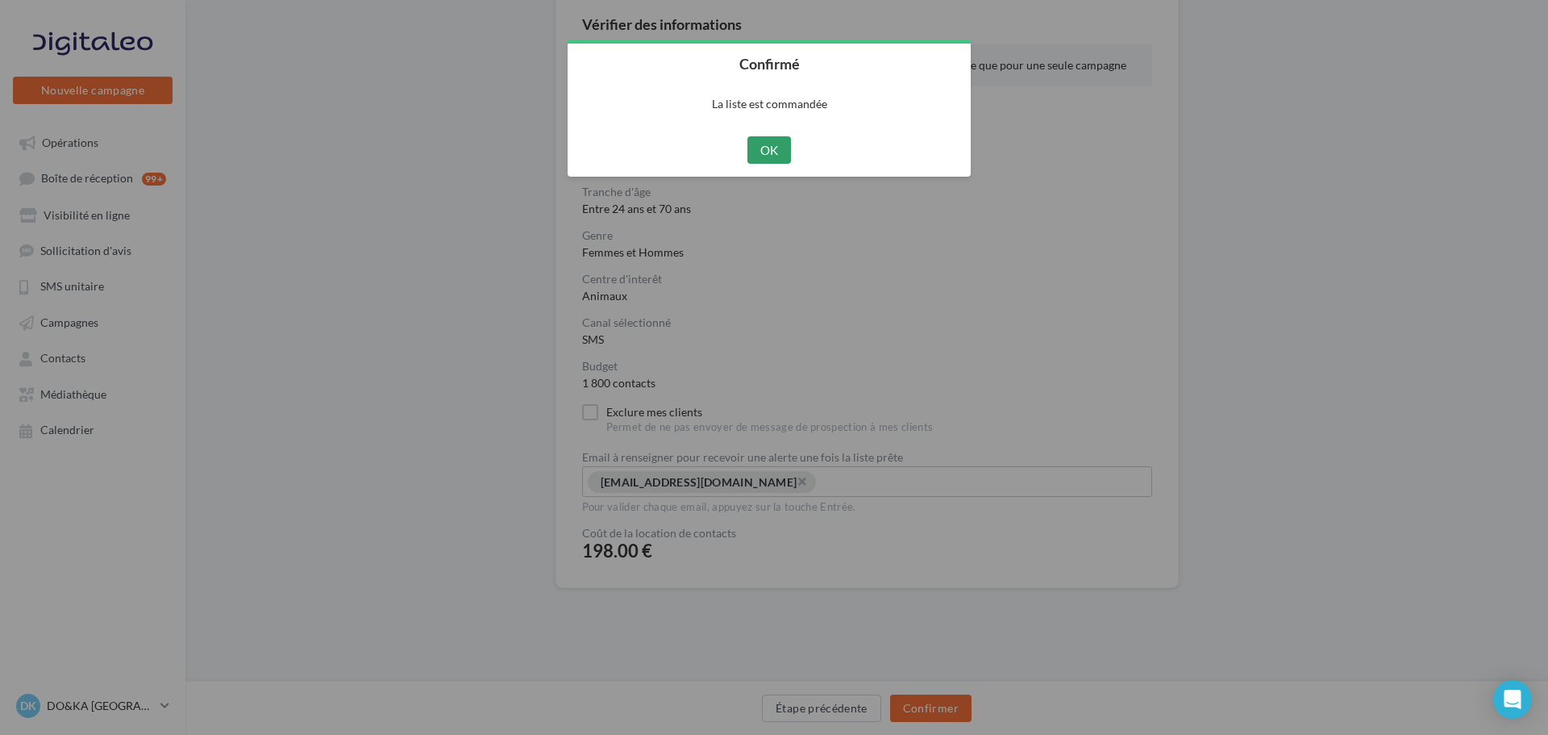
click at [772, 139] on button "OK" at bounding box center [769, 149] width 44 height 27
